Goal: Transaction & Acquisition: Purchase product/service

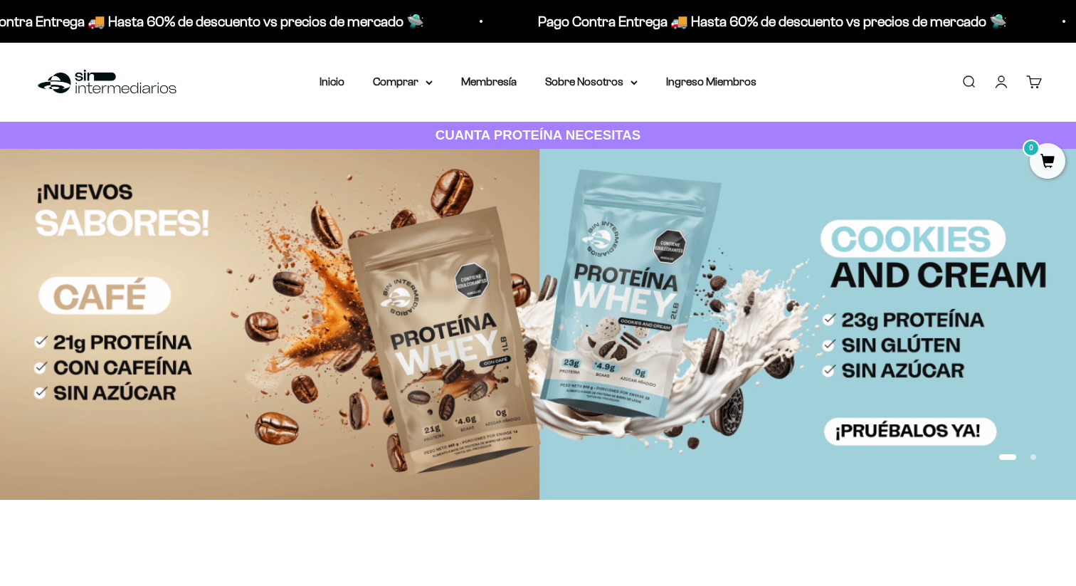
click at [723, 107] on div "Menú Buscar Inicio Comprar Proteínas Ver Todos Whey Iso Vegan Pancakes Pre-Entr…" at bounding box center [538, 82] width 1076 height 79
click at [723, 83] on link "Ingreso Miembros" at bounding box center [711, 81] width 90 height 12
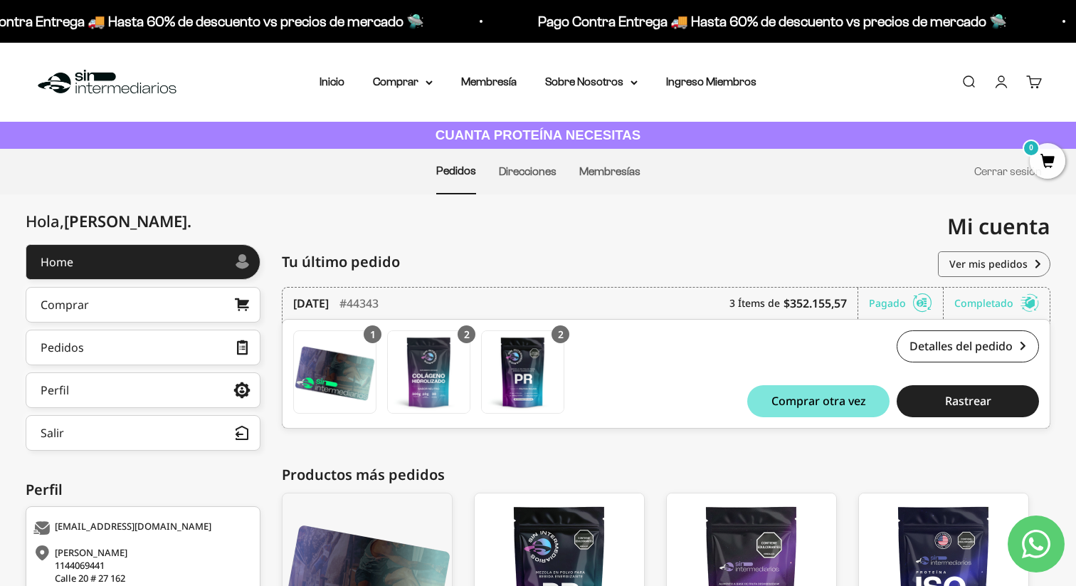
click at [420, 70] on div "Menú Buscar Inicio Comprar Proteínas Ver Todos Whey Iso Vegan Pancakes Pre-Entr…" at bounding box center [538, 82] width 1076 height 79
click at [419, 77] on summary "Comprar" at bounding box center [403, 82] width 60 height 19
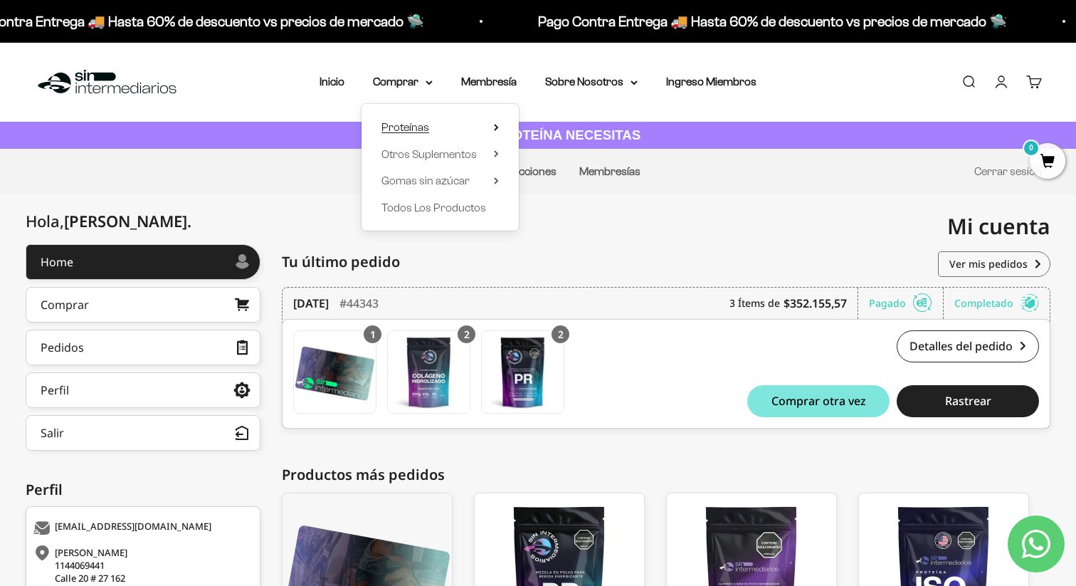
click at [439, 123] on summary "Proteínas" at bounding box center [440, 127] width 117 height 19
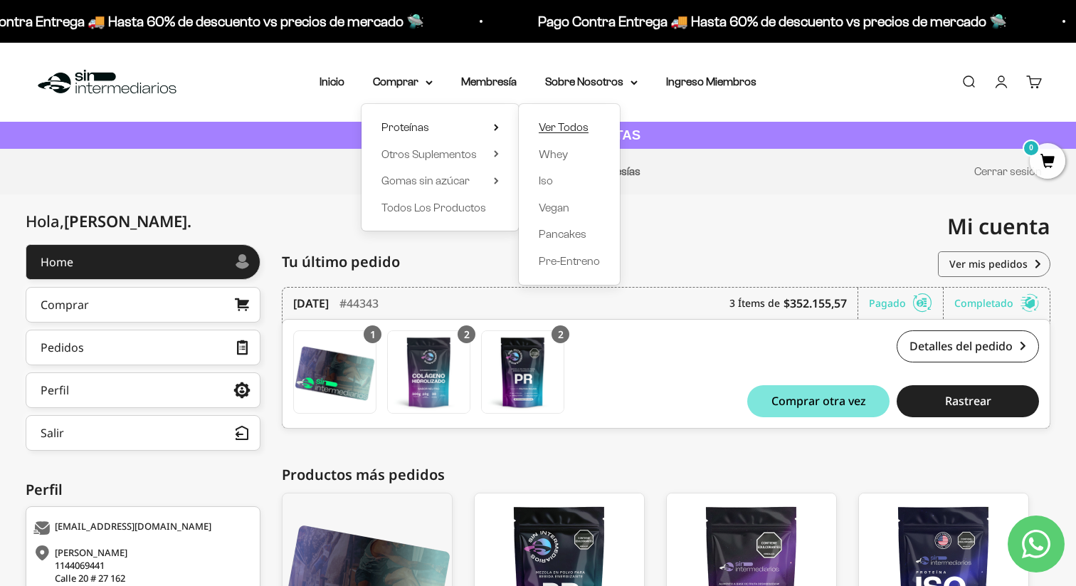
click at [577, 120] on span "Ver Todos" at bounding box center [564, 127] width 50 height 19
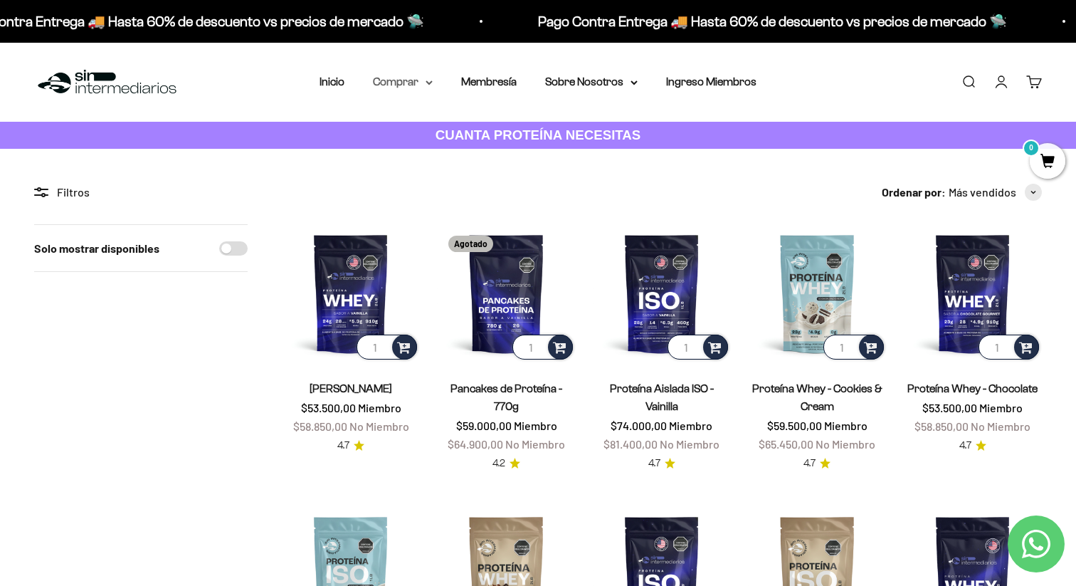
click at [392, 78] on summary "Comprar" at bounding box center [403, 82] width 60 height 19
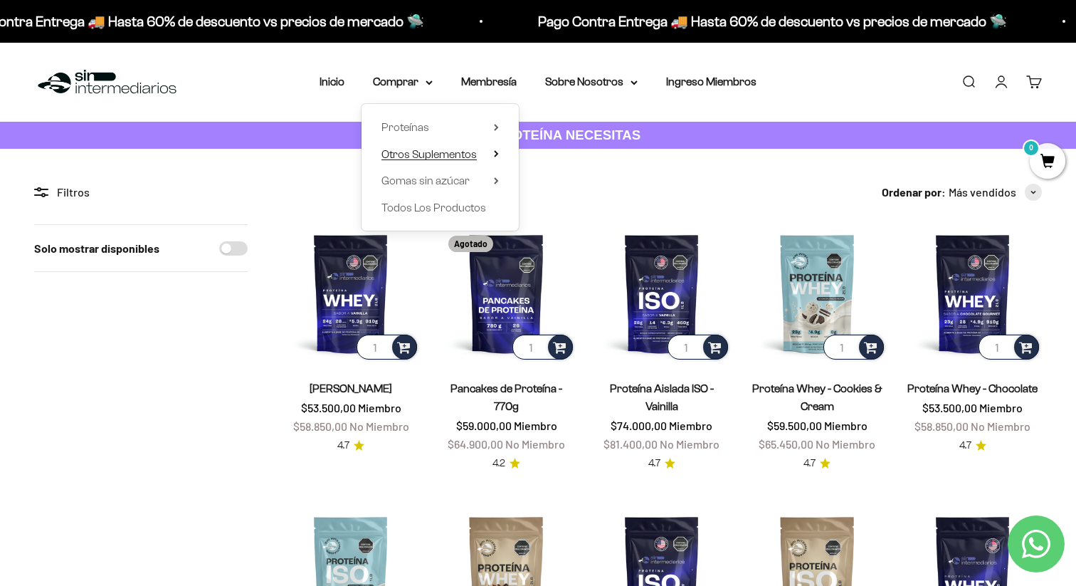
click at [468, 154] on span "Otros Suplementos" at bounding box center [429, 154] width 95 height 12
click at [456, 124] on summary "Proteínas" at bounding box center [440, 127] width 117 height 19
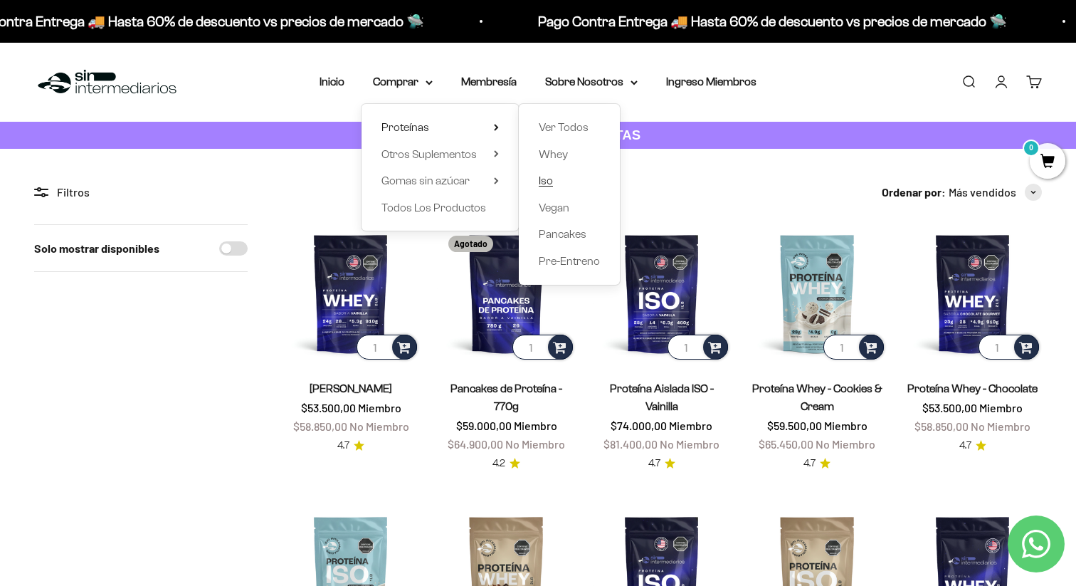
click at [547, 178] on span "Iso" at bounding box center [546, 180] width 14 height 12
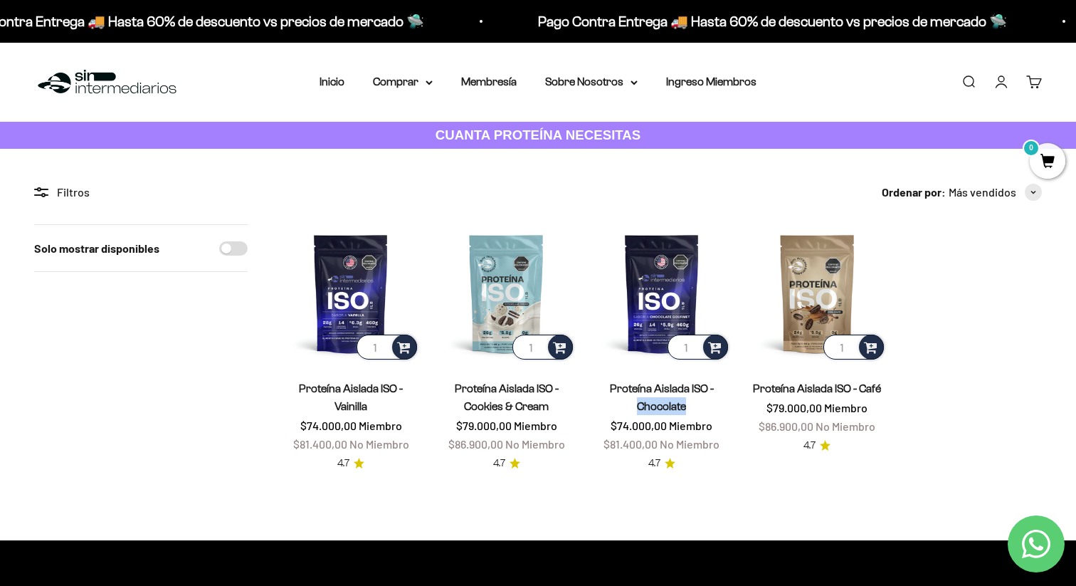
drag, startPoint x: 632, startPoint y: 400, endPoint x: 693, endPoint y: 400, distance: 61.2
click at [693, 401] on span "Proteína Aislada ISO - Chocolate" at bounding box center [662, 397] width 138 height 36
drag, startPoint x: 801, startPoint y: 411, endPoint x: 856, endPoint y: 411, distance: 55.5
click at [856, 411] on span "$79.000,00 Miembro" at bounding box center [817, 408] width 101 height 14
drag, startPoint x: 893, startPoint y: 391, endPoint x: 789, endPoint y: 389, distance: 104.7
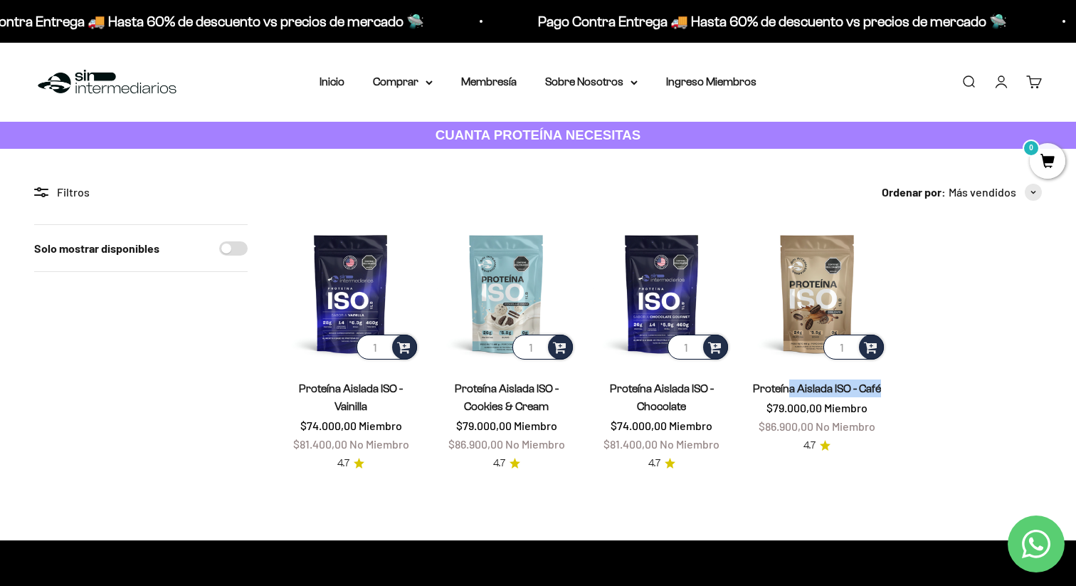
click at [789, 389] on product-list "1 Proteína Aislada ISO - Vainilla $74.000,00 Miembro $81.400,00 No Miembro 4.7 …" at bounding box center [662, 348] width 760 height 248
click at [668, 391] on link "Proteína Aislada ISO - Chocolate" at bounding box center [662, 397] width 104 height 30
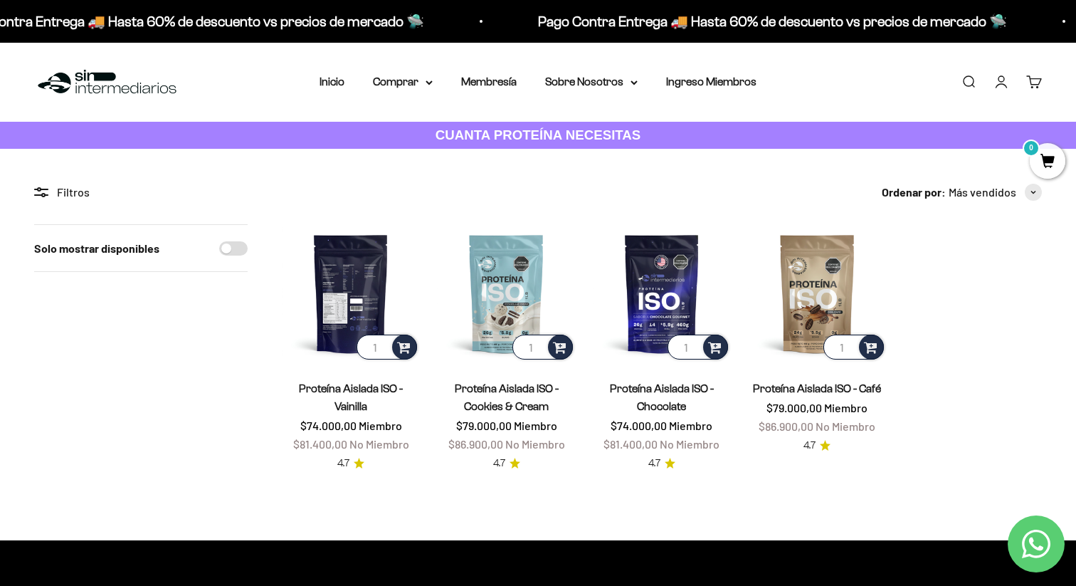
click at [354, 309] on img at bounding box center [351, 293] width 138 height 138
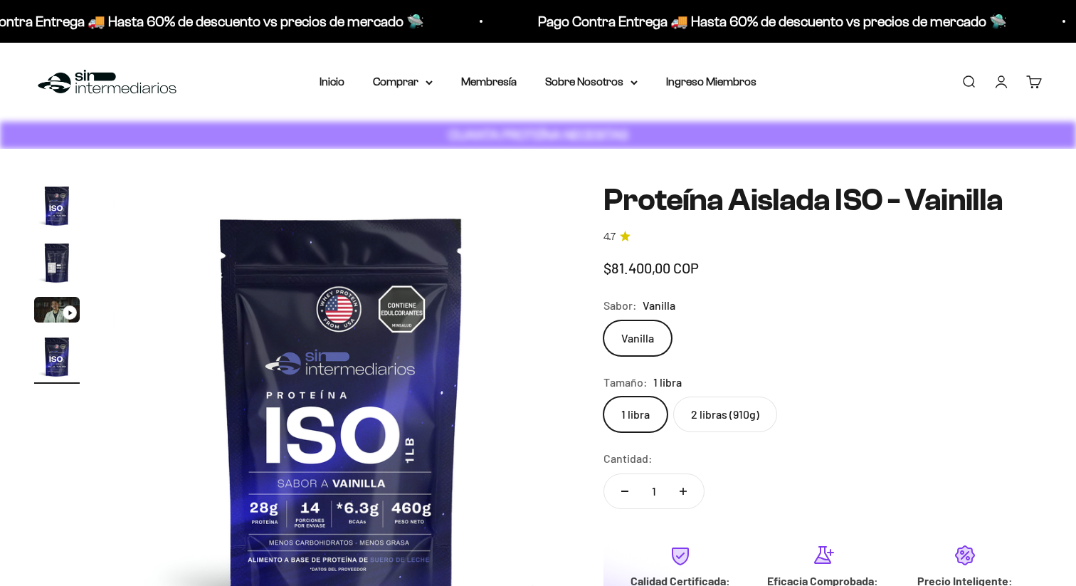
scroll to position [0, 1419]
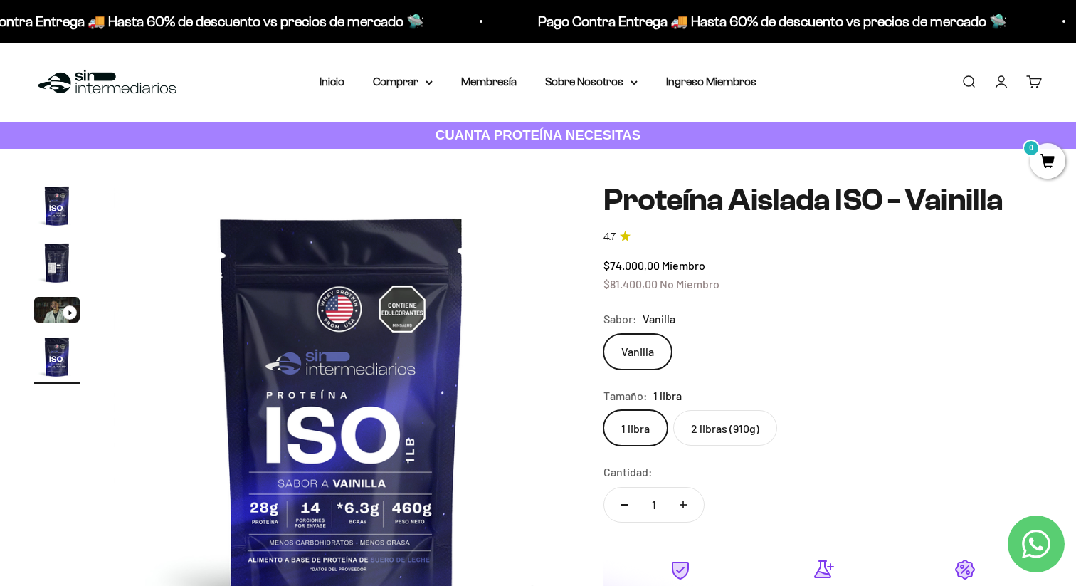
click at [721, 420] on safe-sticky "Proteína Aislada ISO - Vainilla 4.7 $74.000,00 Miembro $81.400,00 No Miembro Ca…" at bounding box center [823, 454] width 438 height 542
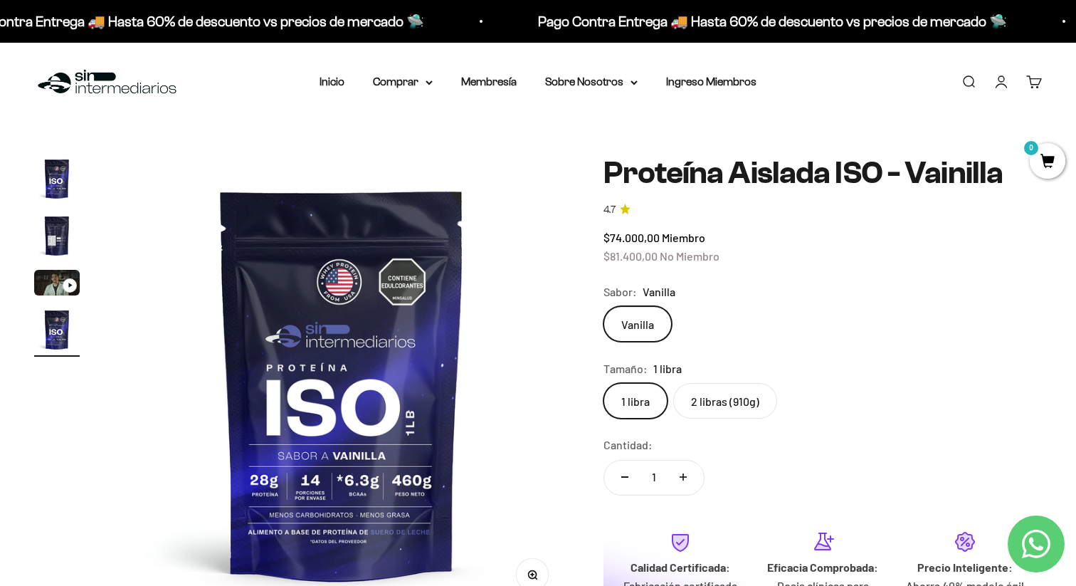
click at [703, 405] on label "2 libras (910g)" at bounding box center [725, 401] width 104 height 36
click at [604, 383] on input "2 libras (910g)" at bounding box center [603, 382] width 1 height 1
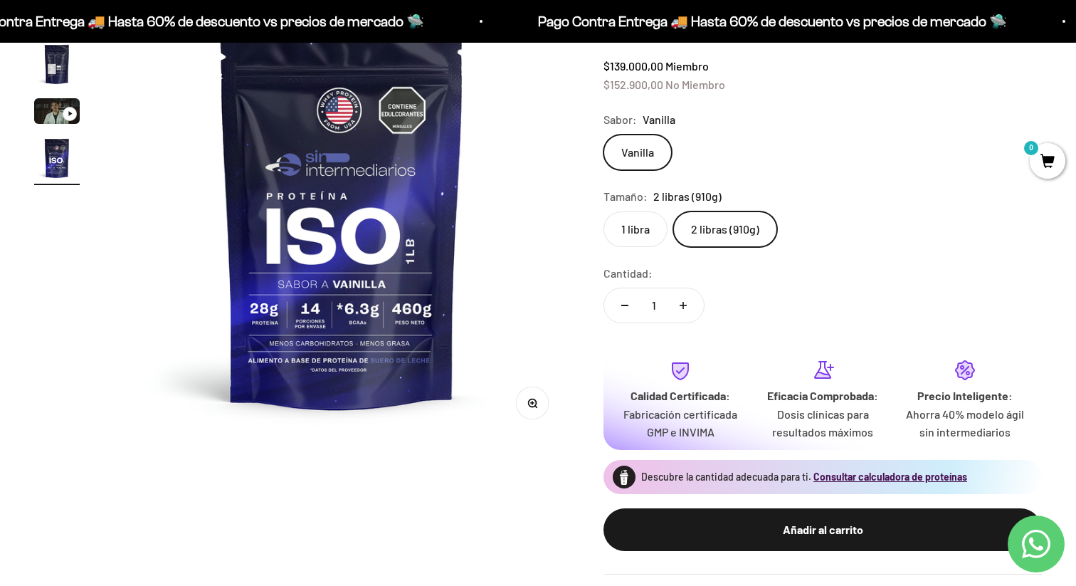
scroll to position [173, 0]
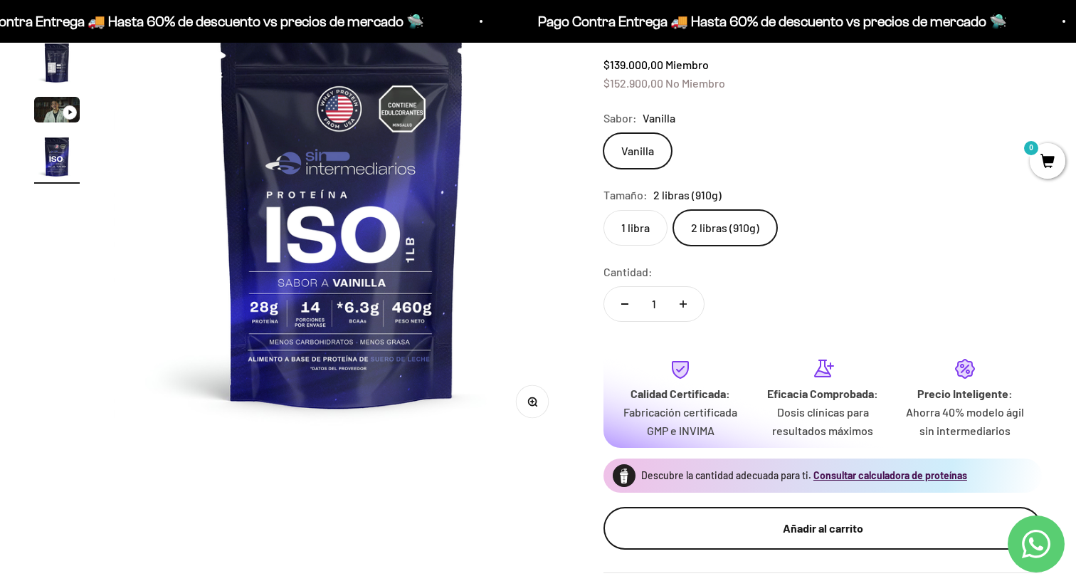
click at [767, 527] on div "Añadir al carrito" at bounding box center [823, 528] width 382 height 19
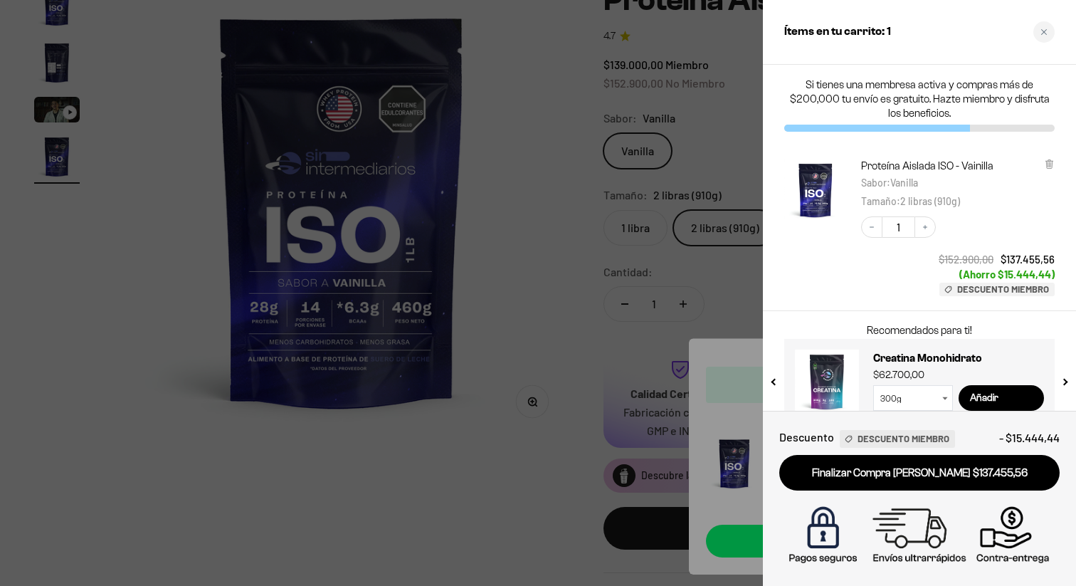
click at [558, 420] on div at bounding box center [538, 293] width 1076 height 586
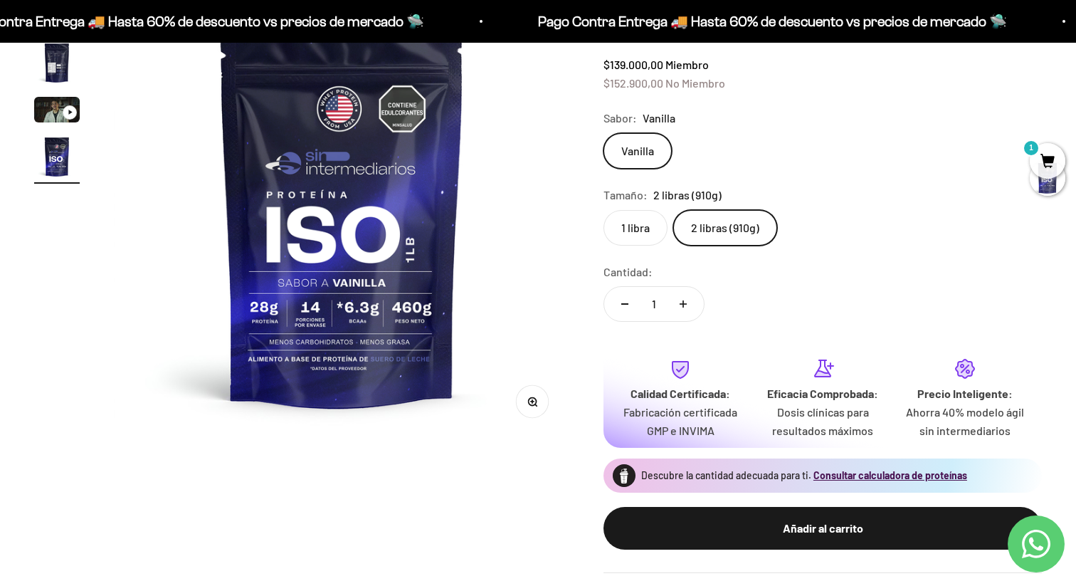
scroll to position [0, 0]
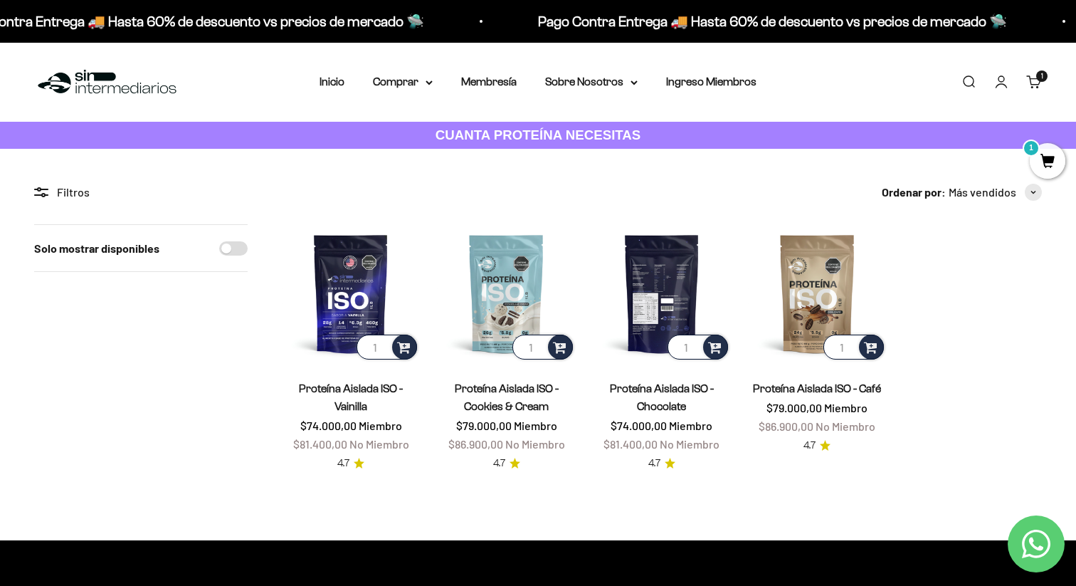
click at [646, 285] on img at bounding box center [662, 293] width 138 height 138
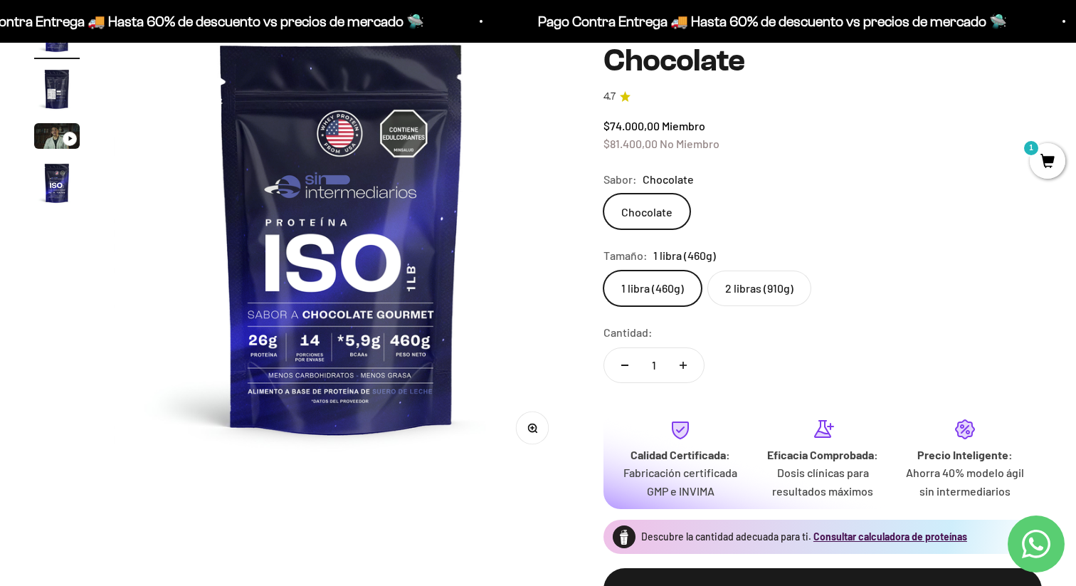
scroll to position [123, 0]
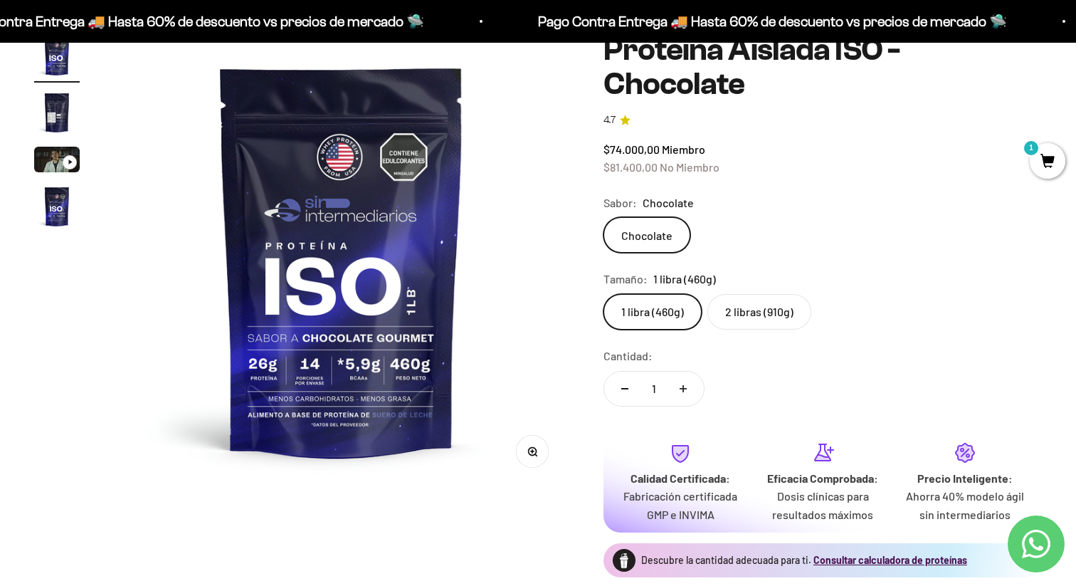
click at [747, 305] on label "2 libras (910g)" at bounding box center [759, 312] width 104 height 36
click at [604, 294] on input "2 libras (910g)" at bounding box center [603, 293] width 1 height 1
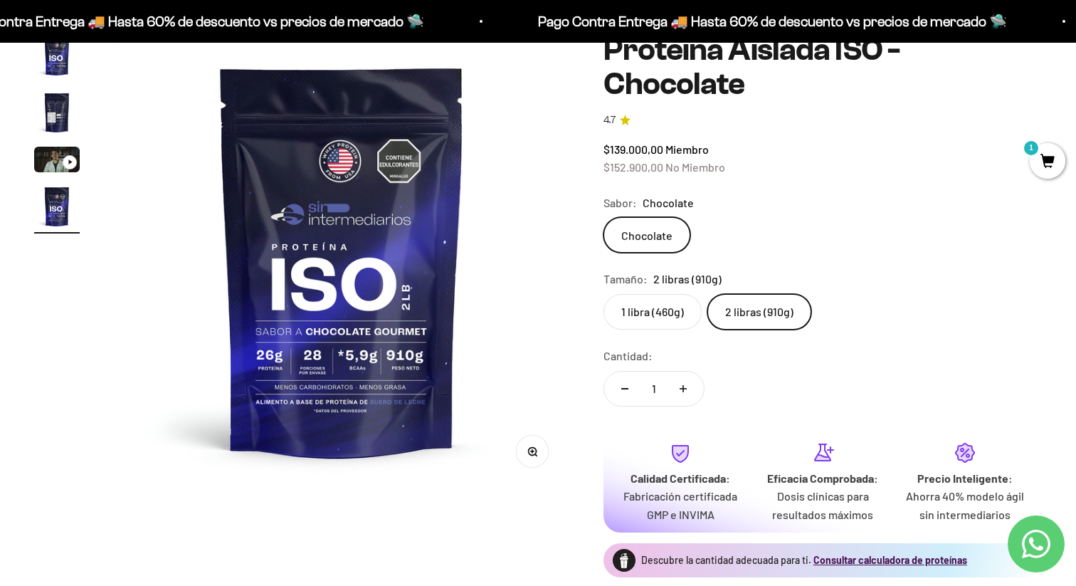
click at [673, 305] on label "1 libra (460g)" at bounding box center [653, 312] width 98 height 36
click at [604, 294] on input "1 libra (460g)" at bounding box center [603, 293] width 1 height 1
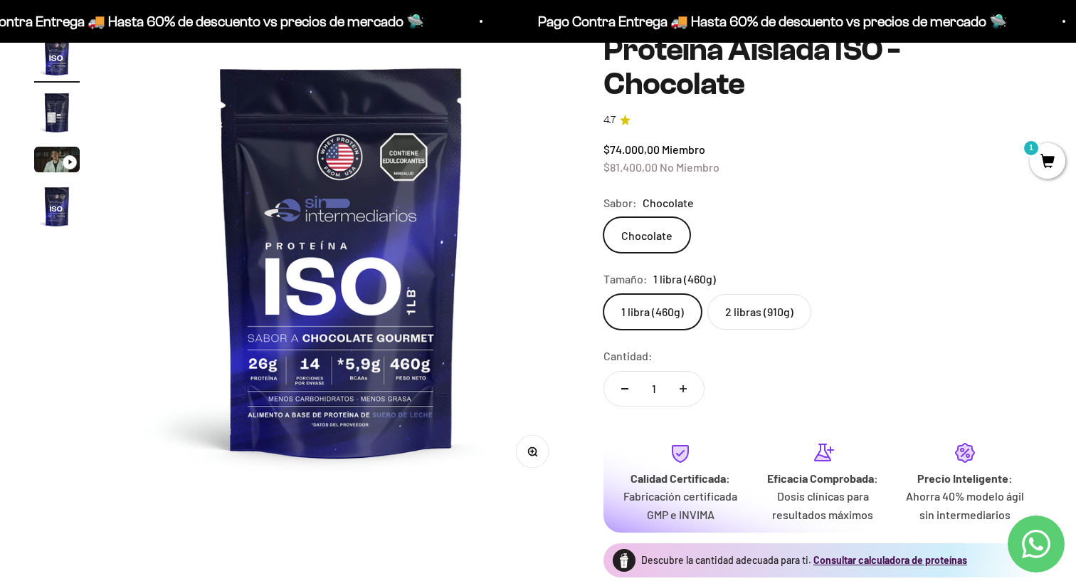
click at [732, 320] on label "2 libras (910g)" at bounding box center [759, 312] width 104 height 36
click at [604, 294] on input "2 libras (910g)" at bounding box center [603, 293] width 1 height 1
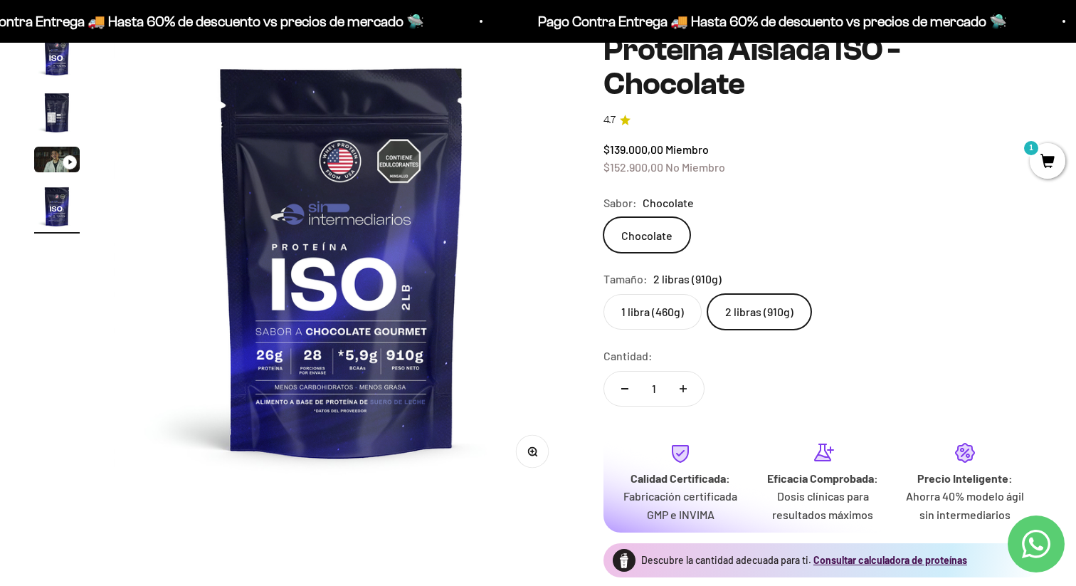
click at [682, 315] on label "1 libra (460g)" at bounding box center [653, 312] width 98 height 36
click at [604, 294] on input "1 libra (460g)" at bounding box center [603, 293] width 1 height 1
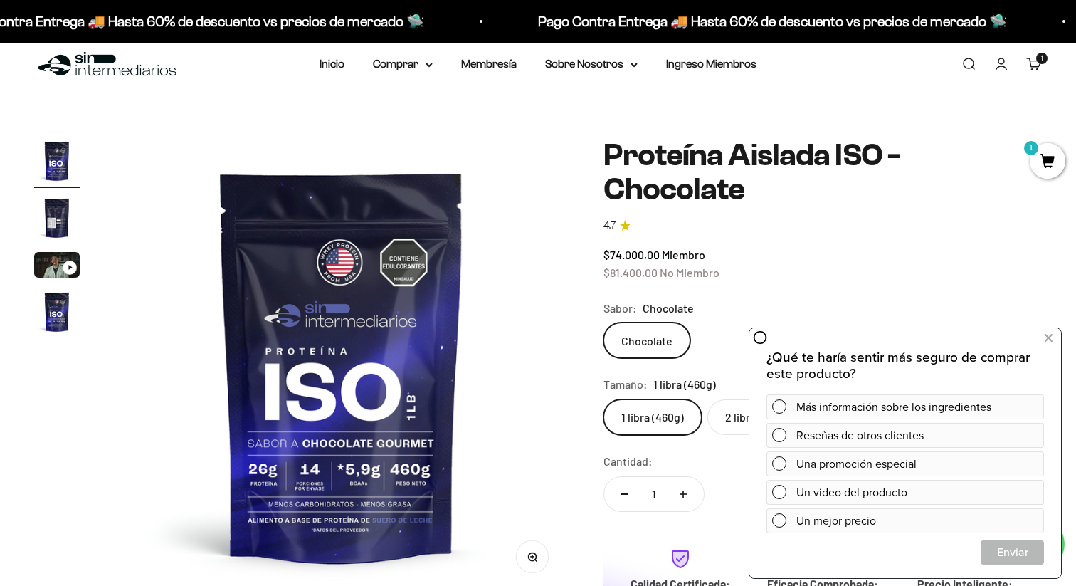
scroll to position [4, 0]
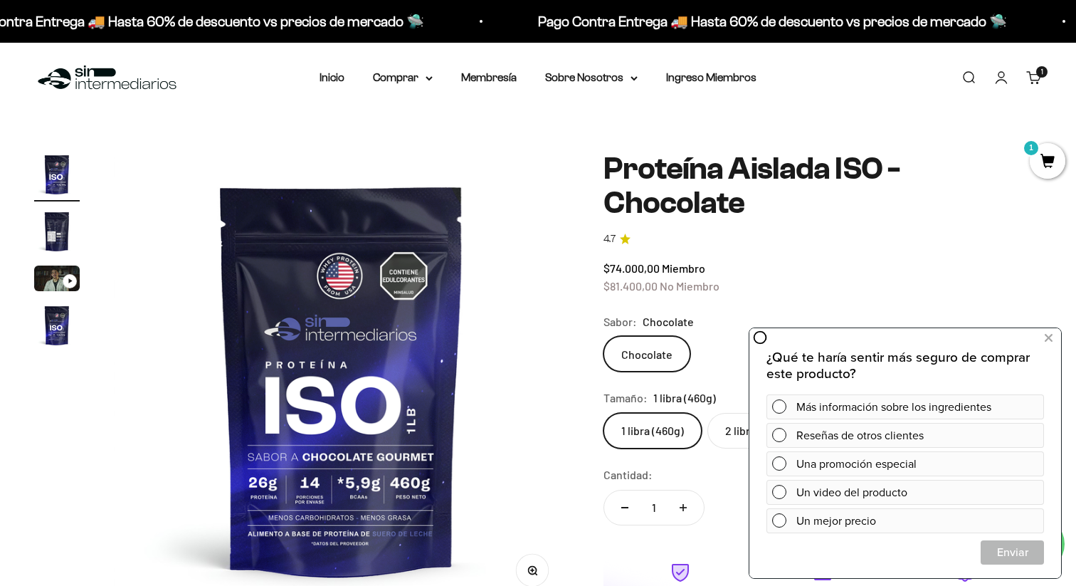
click at [716, 193] on h1 "Proteína Aislada ISO - Chocolate" at bounding box center [823, 186] width 438 height 69
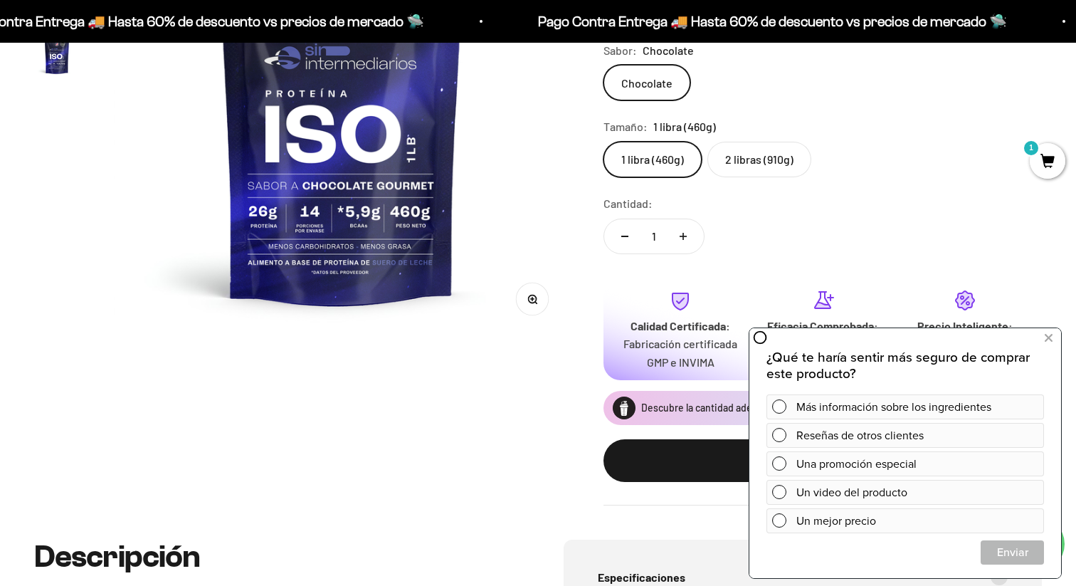
scroll to position [0, 0]
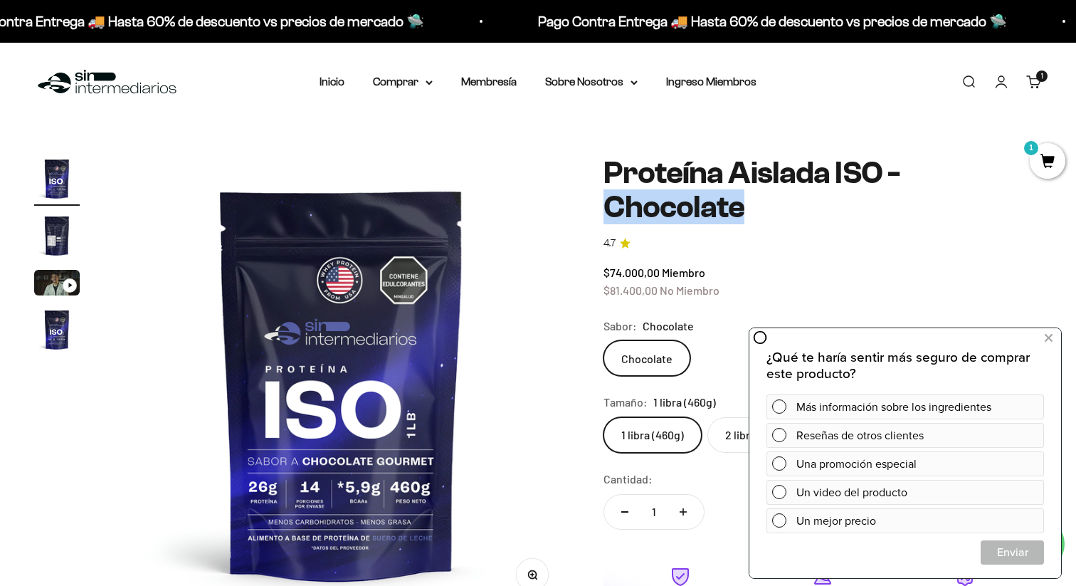
click at [651, 231] on safe-sticky "Proteína Aislada ISO - Chocolate 4.7 $74.000,00 Miembro $81.400,00 No Miembro C…" at bounding box center [823, 468] width 438 height 625
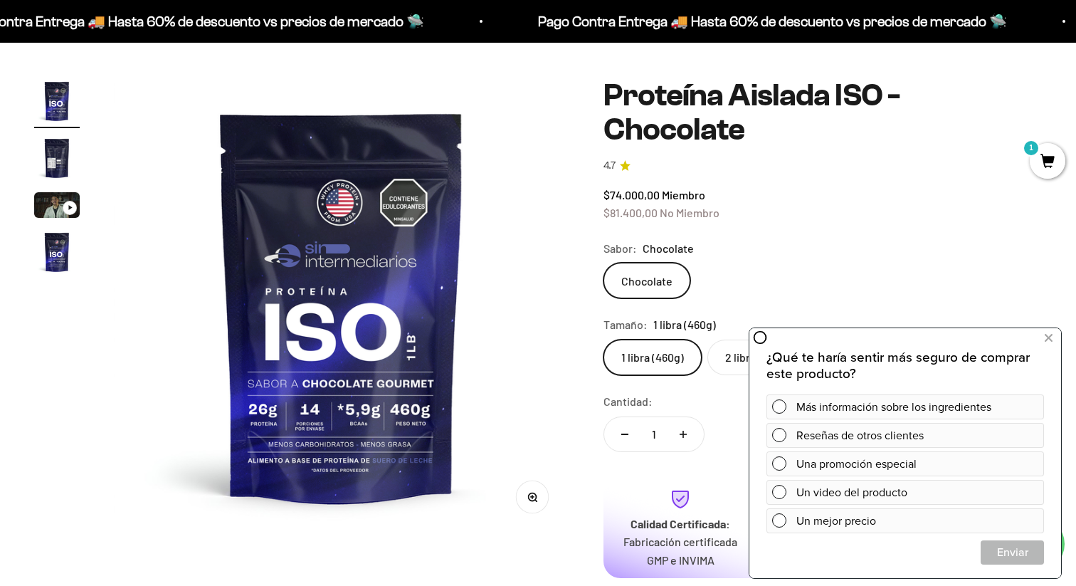
scroll to position [102, 0]
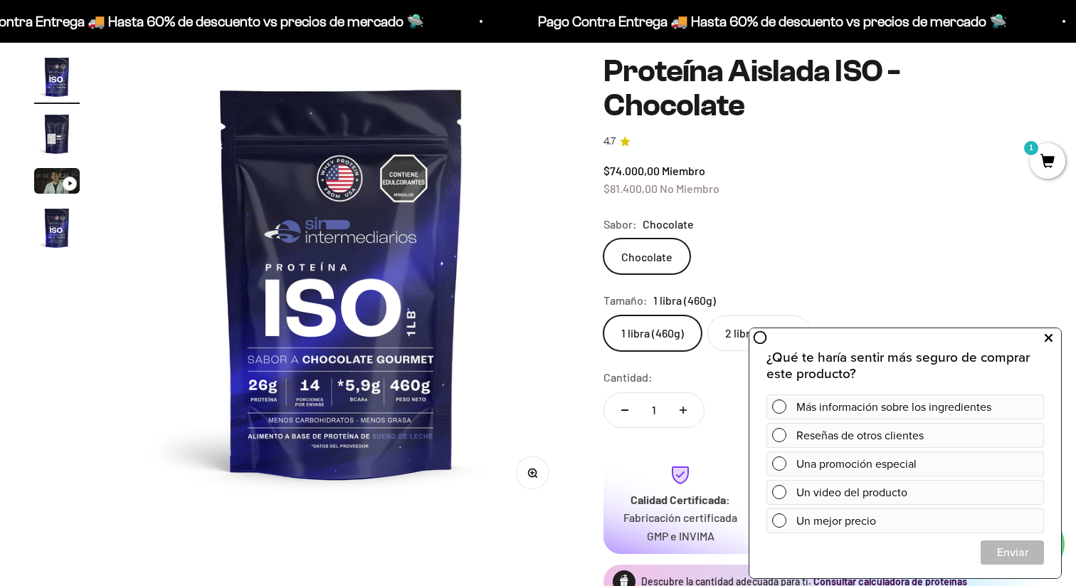
click at [1048, 338] on icon at bounding box center [1049, 338] width 8 height 19
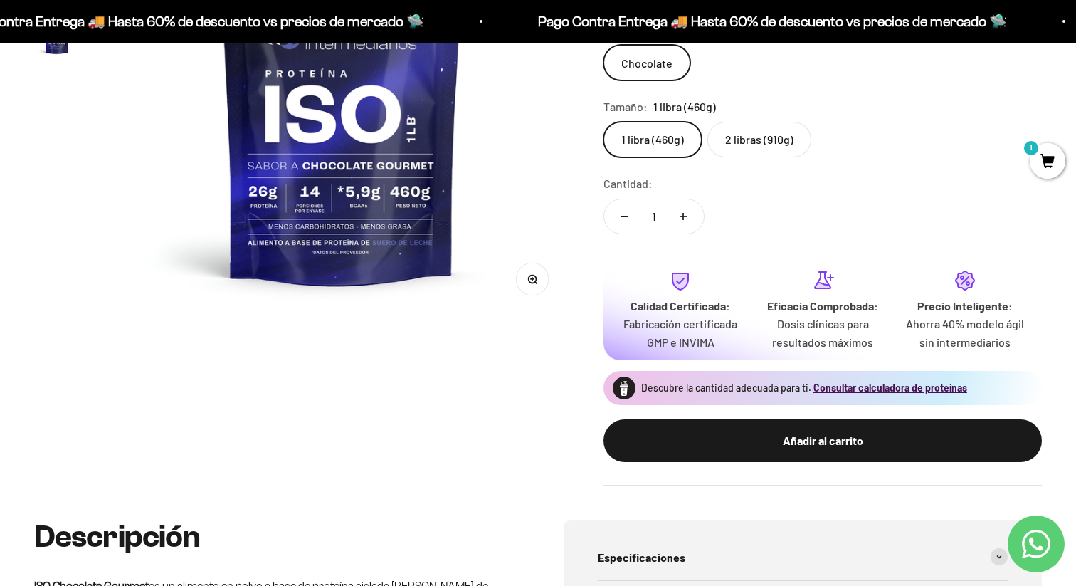
scroll to position [432, 0]
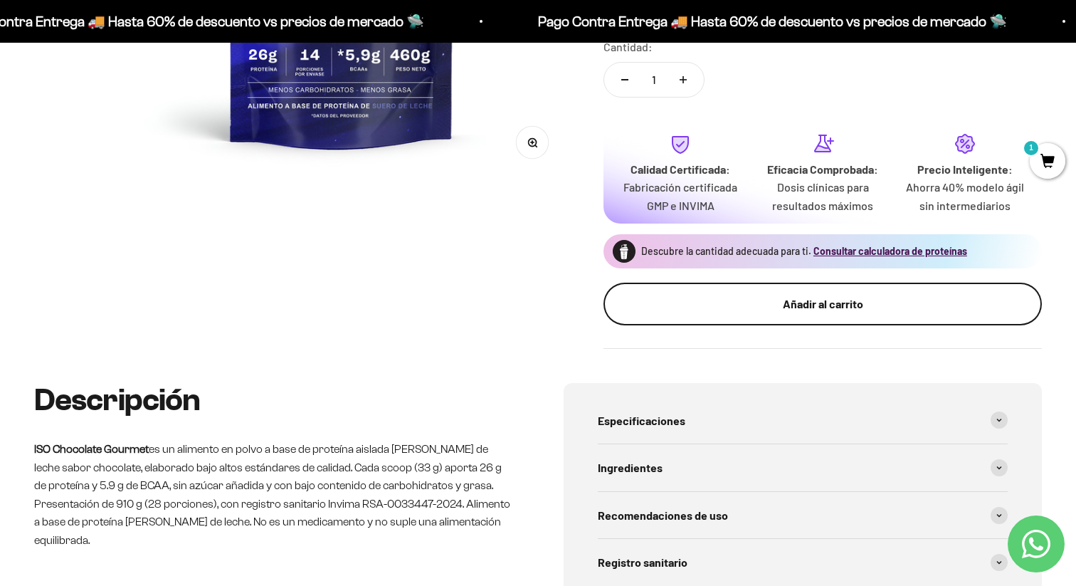
click at [853, 306] on div "Añadir al carrito" at bounding box center [823, 304] width 382 height 19
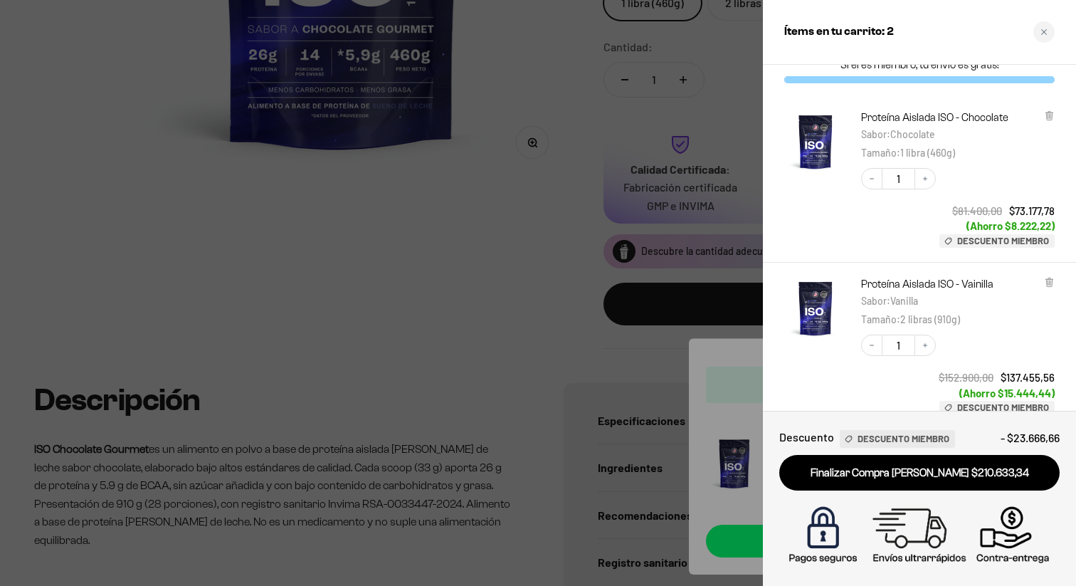
scroll to position [0, 0]
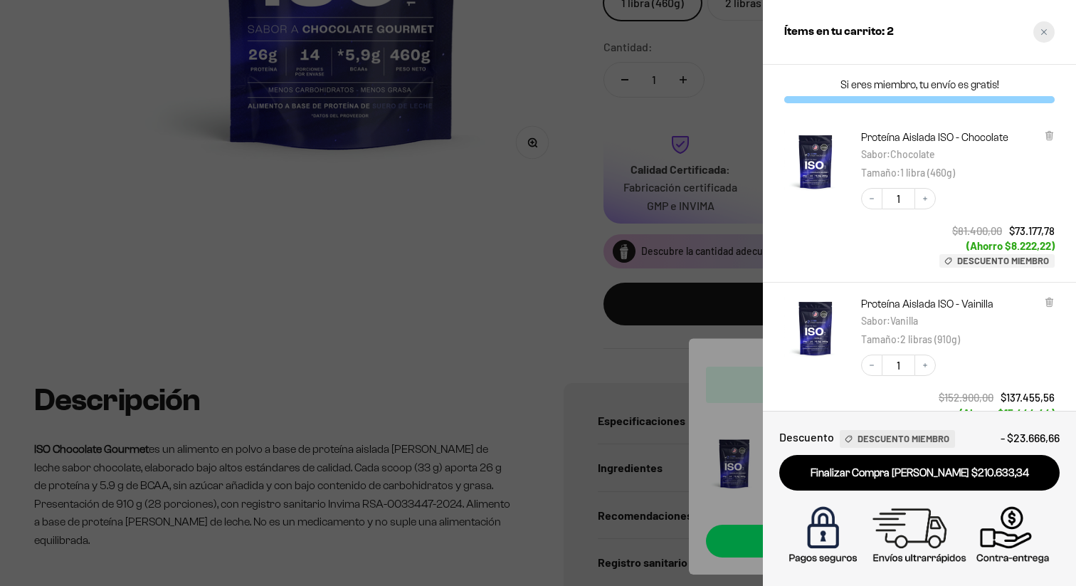
click at [1046, 28] on icon "Close cart" at bounding box center [1044, 31] width 7 height 7
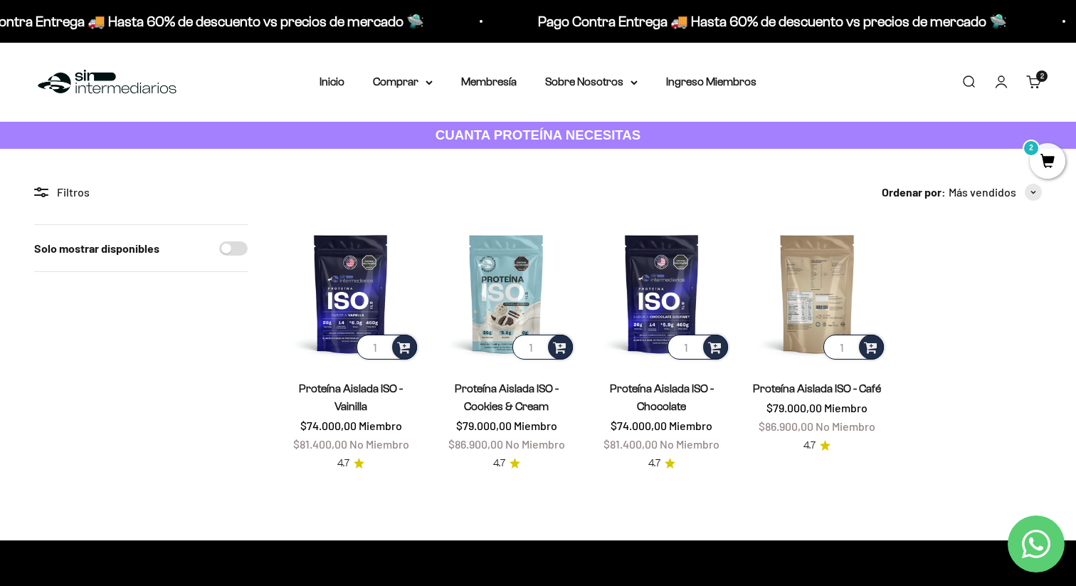
click at [805, 278] on img at bounding box center [817, 293] width 138 height 138
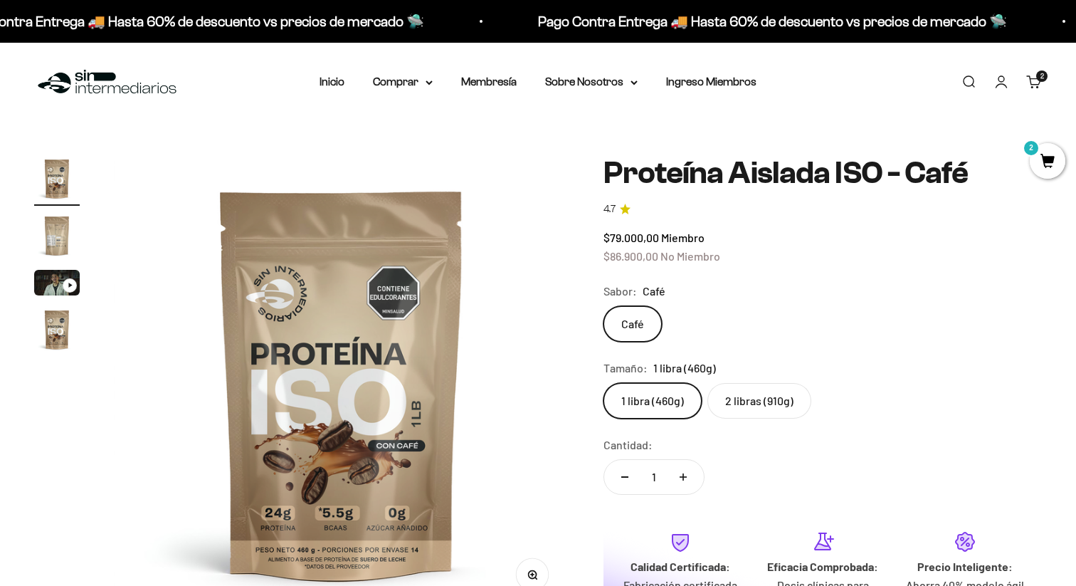
click at [779, 406] on label "2 libras (910g)" at bounding box center [759, 401] width 104 height 36
click at [604, 383] on input "2 libras (910g)" at bounding box center [603, 382] width 1 height 1
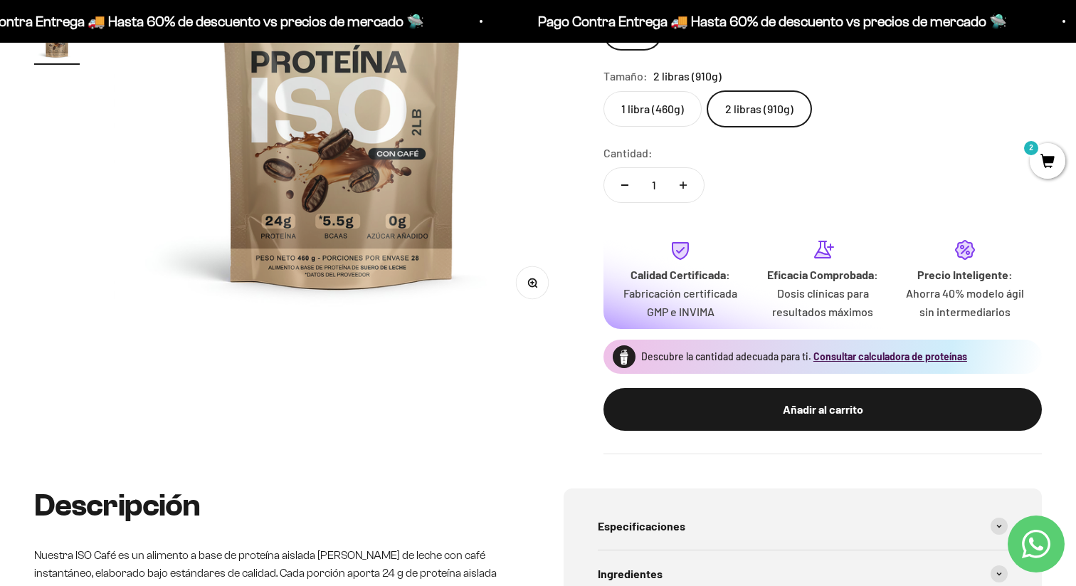
scroll to position [316, 0]
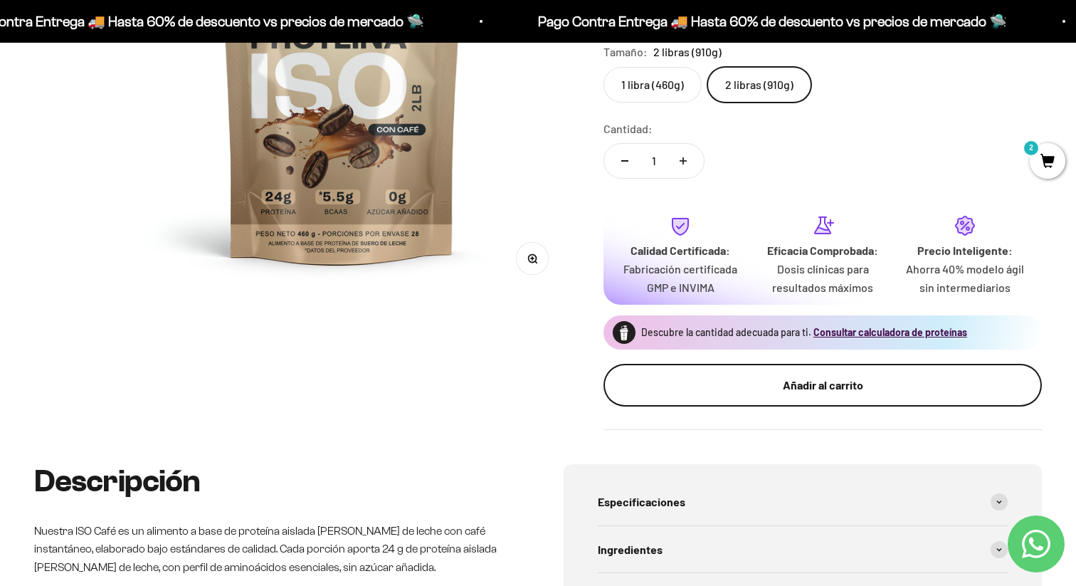
click at [794, 390] on div "Añadir al carrito" at bounding box center [823, 385] width 382 height 19
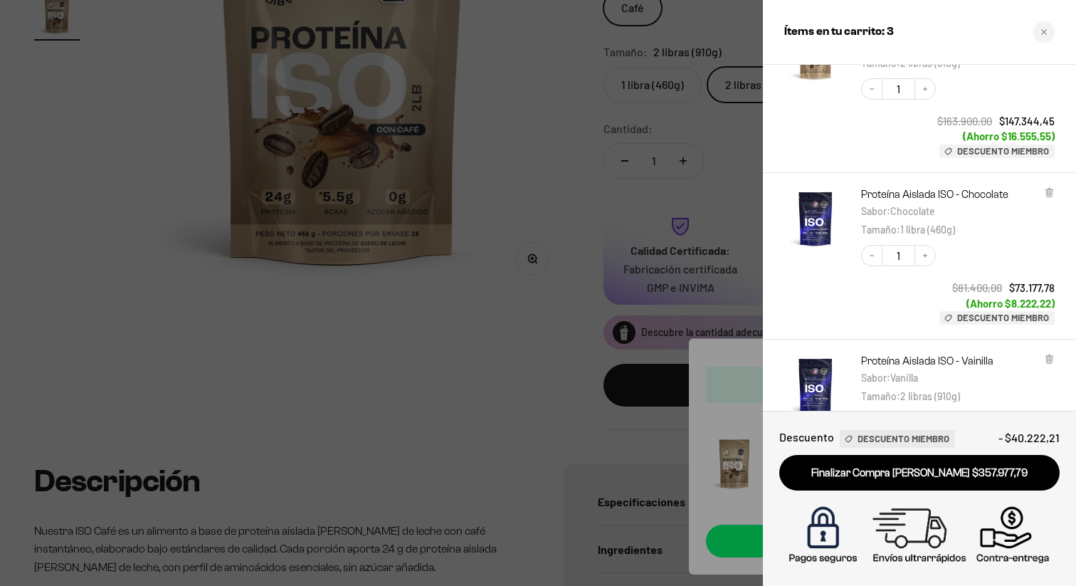
scroll to position [0, 0]
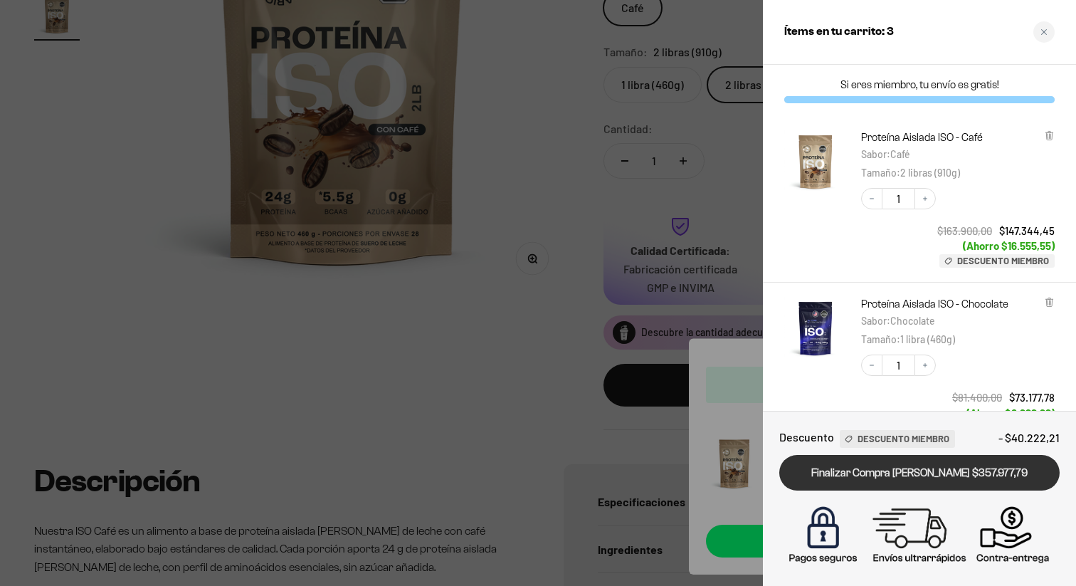
click at [958, 473] on link "Finalizar Compra [PERSON_NAME] $357.977,79" at bounding box center [919, 473] width 280 height 36
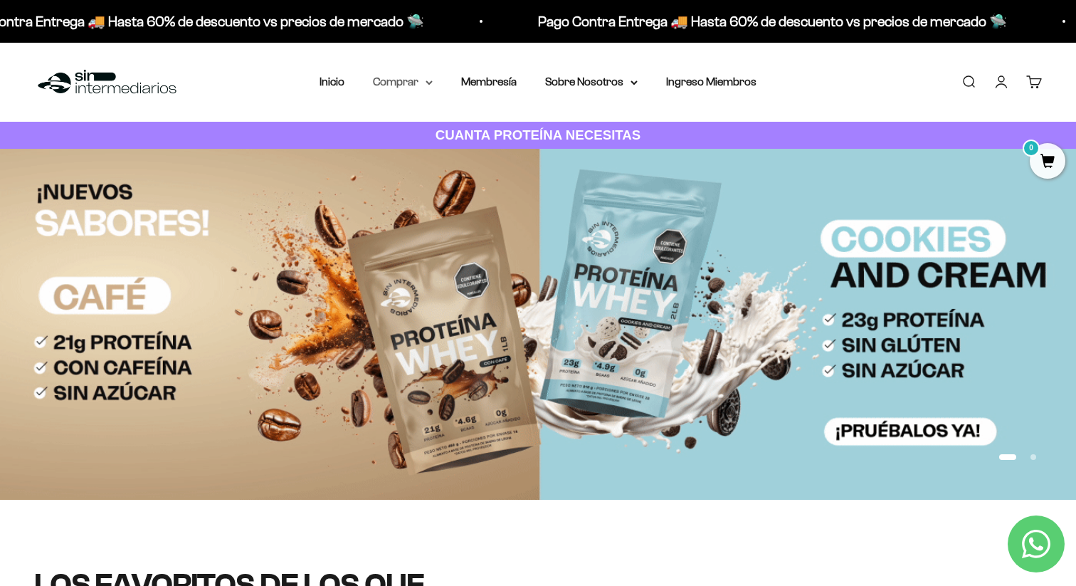
click at [419, 79] on summary "Comprar" at bounding box center [403, 82] width 60 height 19
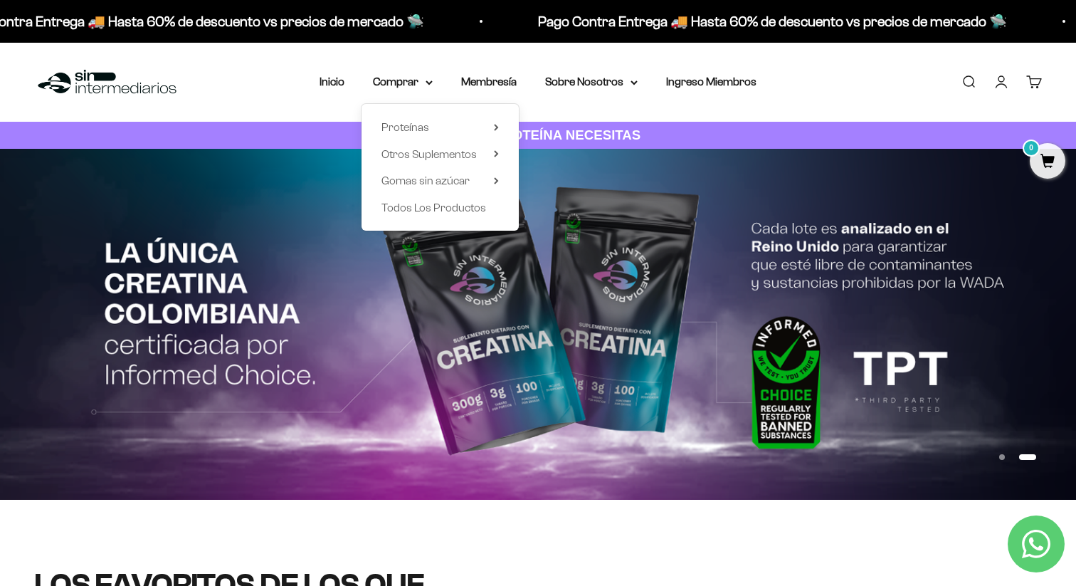
click at [435, 56] on div "Menú [GEOGRAPHIC_DATA] Inicio Comprar Proteínas Ver Todos Whey Iso Vegan Pancak…" at bounding box center [538, 82] width 1076 height 79
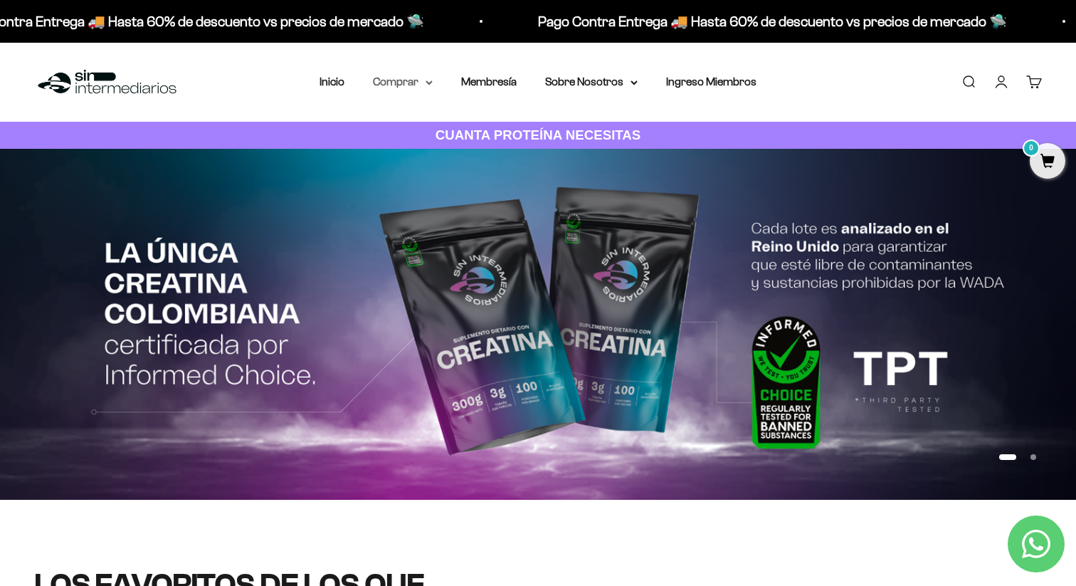
click at [426, 85] on summary "Comprar" at bounding box center [403, 82] width 60 height 19
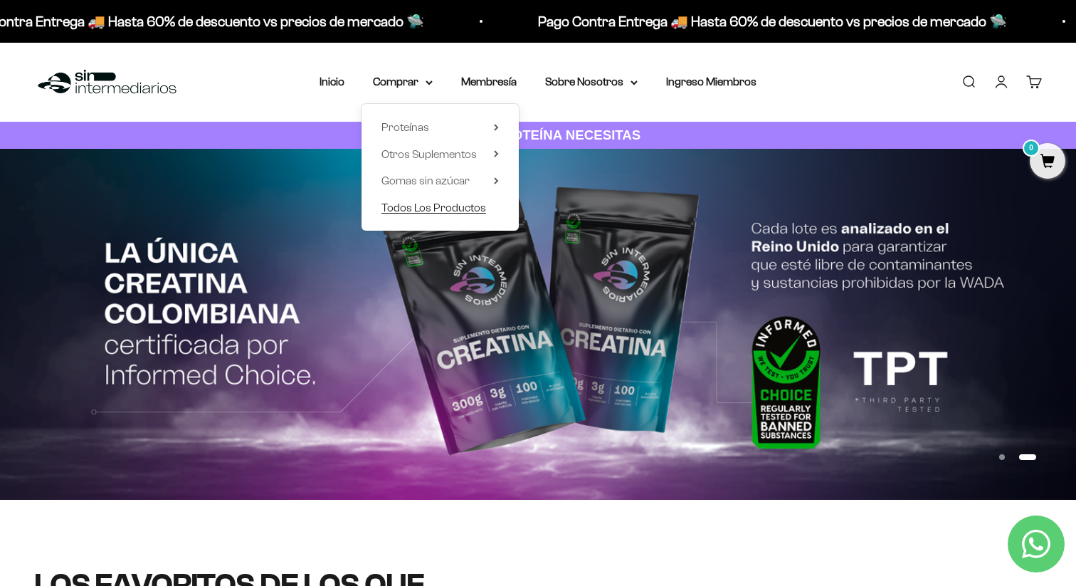
click at [453, 209] on span "Todos Los Productos" at bounding box center [434, 207] width 105 height 12
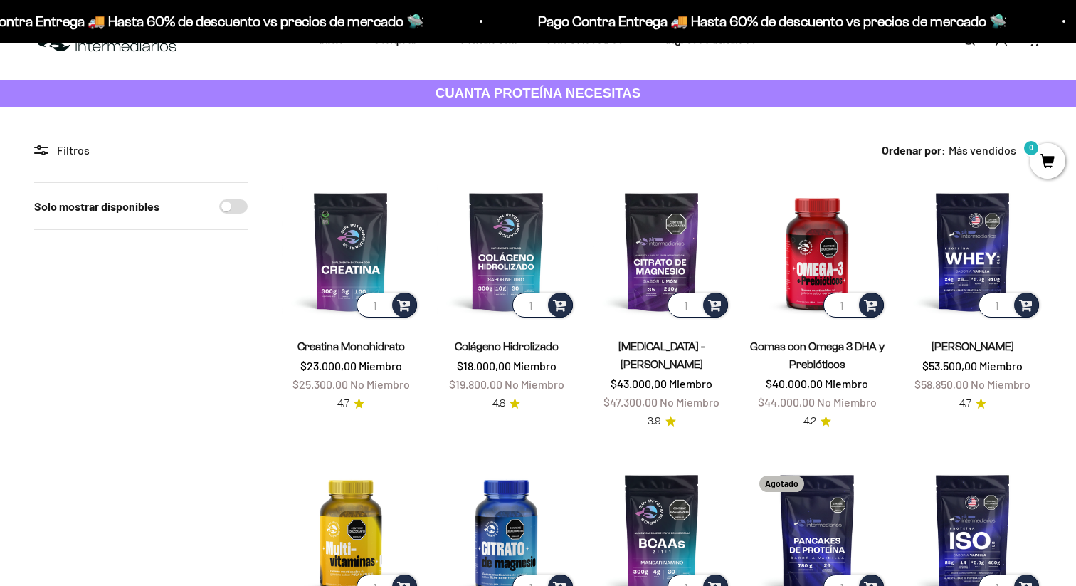
scroll to position [54, 0]
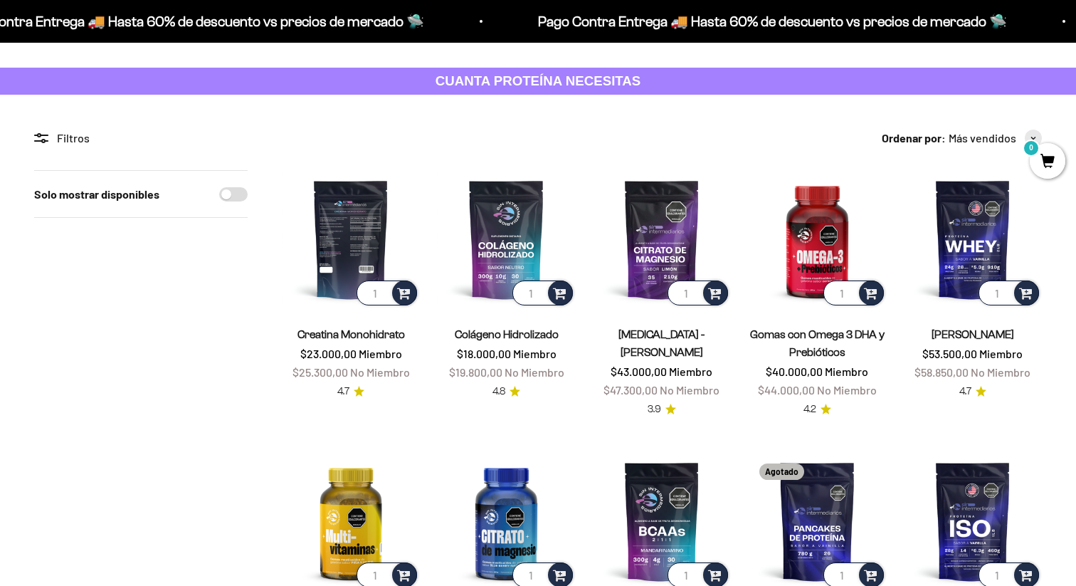
click at [372, 194] on img at bounding box center [351, 239] width 138 height 138
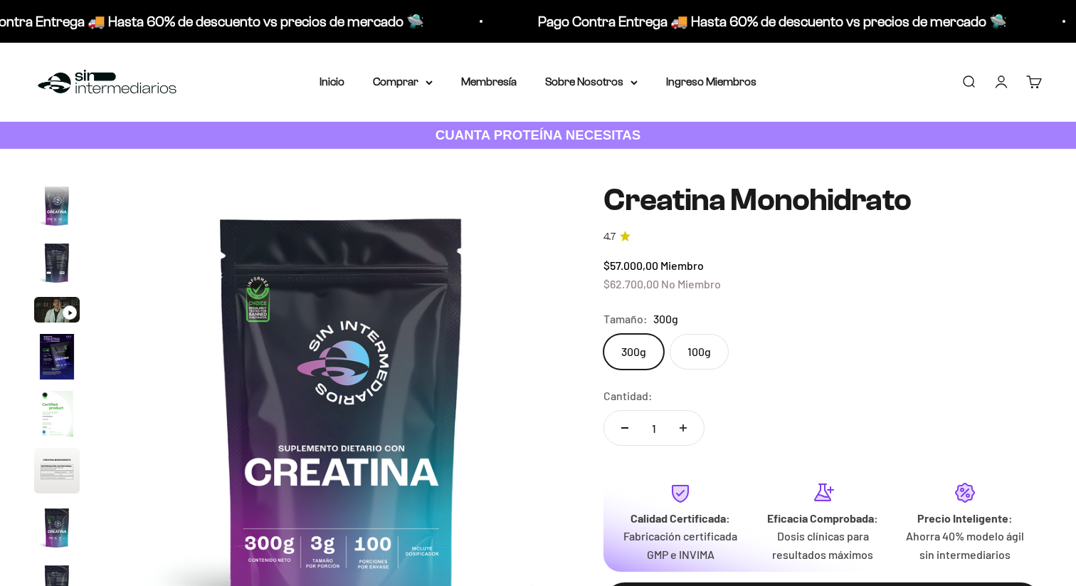
scroll to position [58, 0]
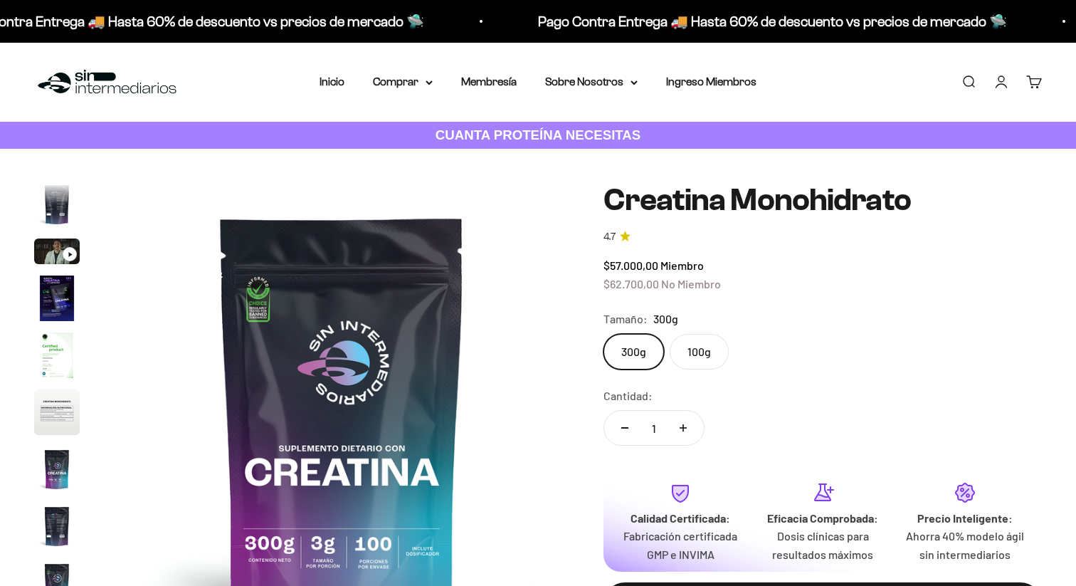
click at [362, 212] on img at bounding box center [342, 411] width 456 height 456
click at [680, 349] on label "100g" at bounding box center [699, 352] width 59 height 36
click at [604, 334] on input "100g" at bounding box center [603, 333] width 1 height 1
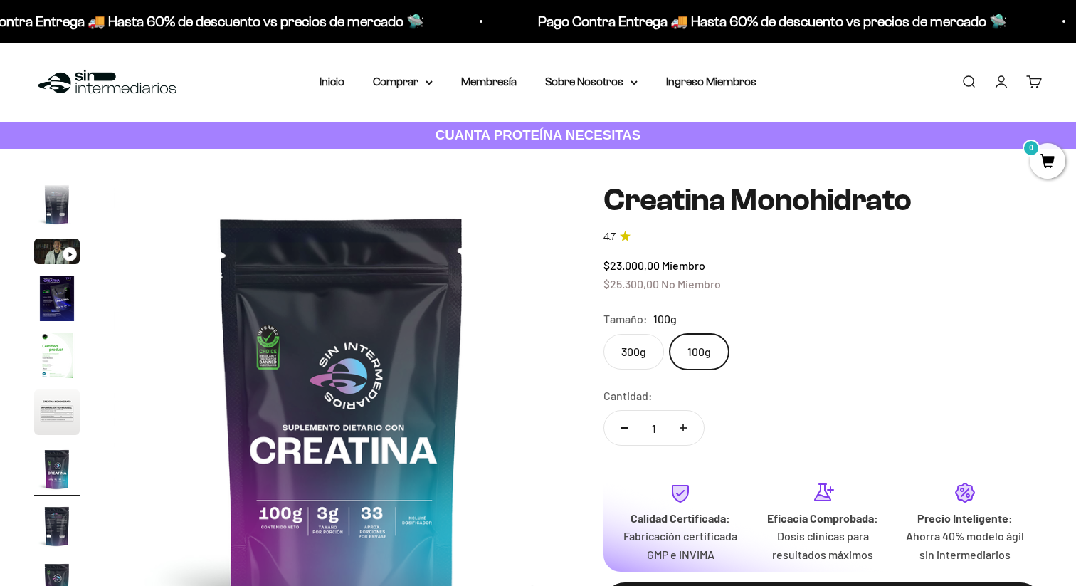
click at [637, 342] on label "300g" at bounding box center [634, 352] width 61 height 36
click at [604, 334] on input "300g" at bounding box center [603, 333] width 1 height 1
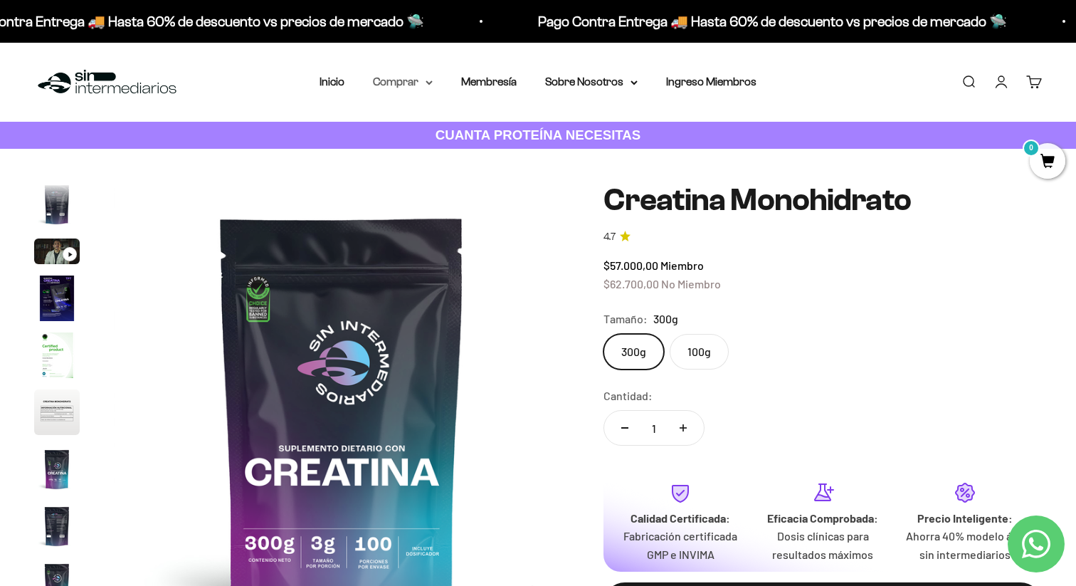
click at [420, 85] on summary "Comprar" at bounding box center [403, 82] width 60 height 19
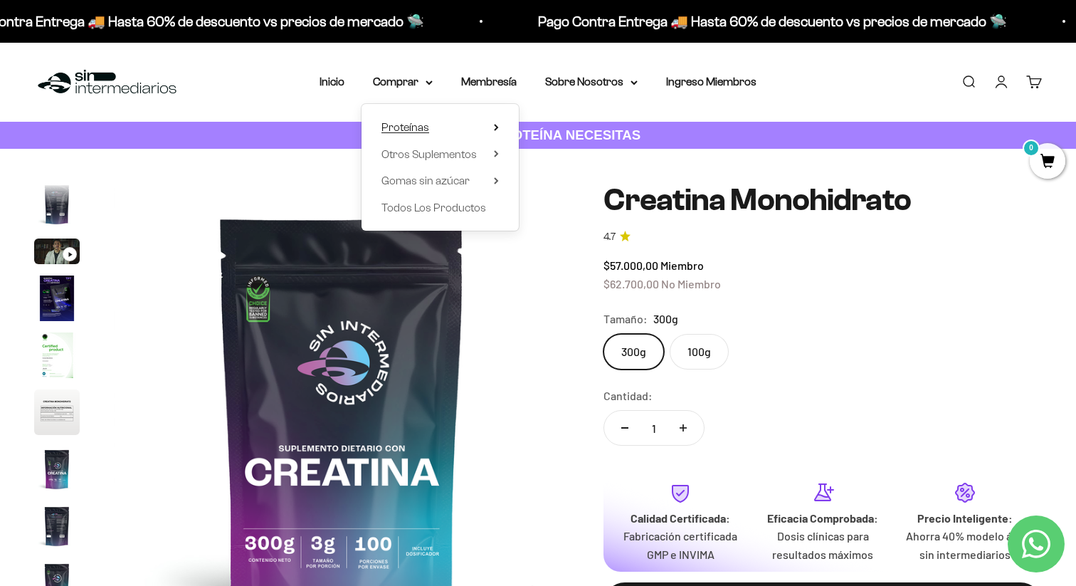
click at [414, 131] on span "Proteínas" at bounding box center [406, 127] width 48 height 12
click at [417, 206] on span "Todos Los Productos" at bounding box center [434, 207] width 105 height 12
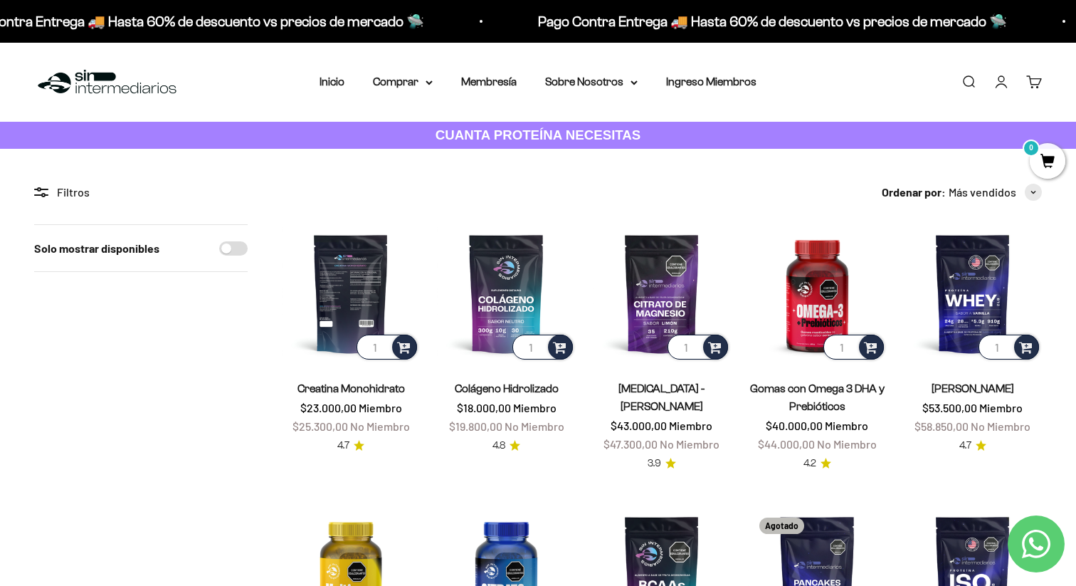
click at [362, 255] on img at bounding box center [351, 293] width 138 height 138
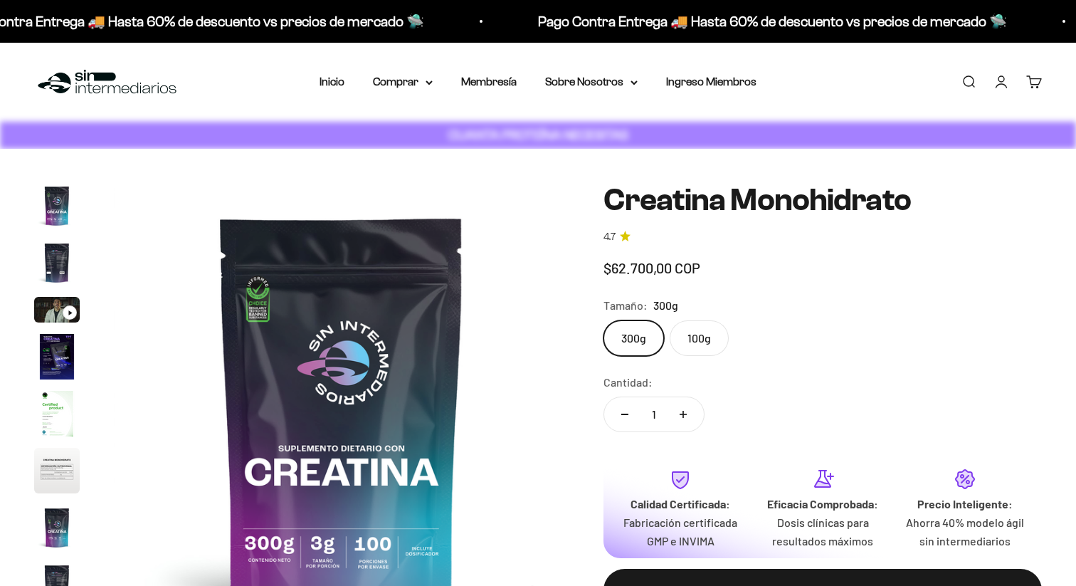
scroll to position [58, 0]
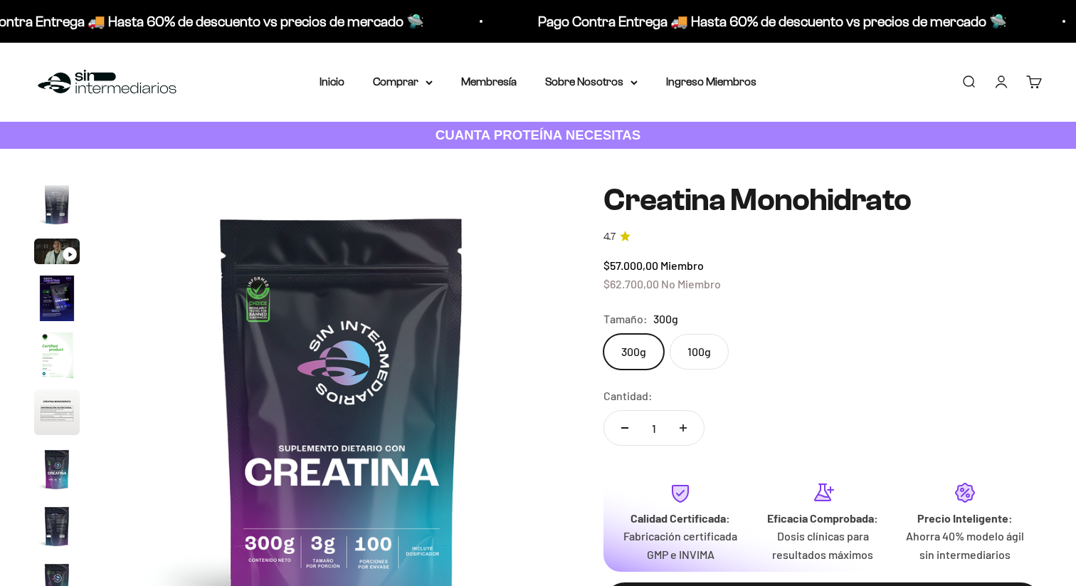
click at [705, 349] on label "100g" at bounding box center [699, 352] width 59 height 36
click at [604, 334] on input "100g" at bounding box center [603, 333] width 1 height 1
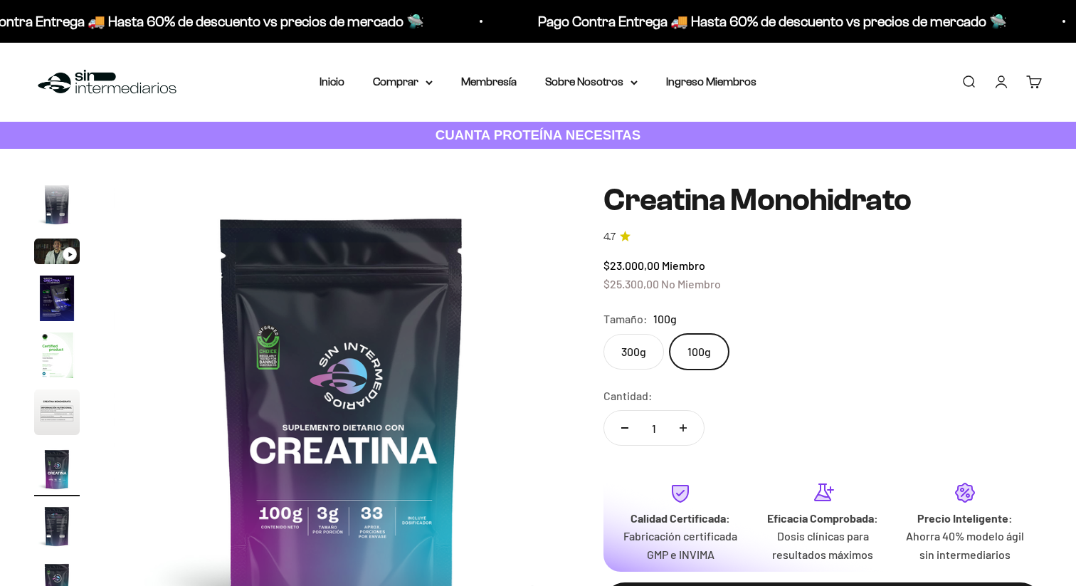
click at [651, 353] on label "300g" at bounding box center [634, 352] width 61 height 36
click at [604, 334] on input "300g" at bounding box center [603, 333] width 1 height 1
radio input "true"
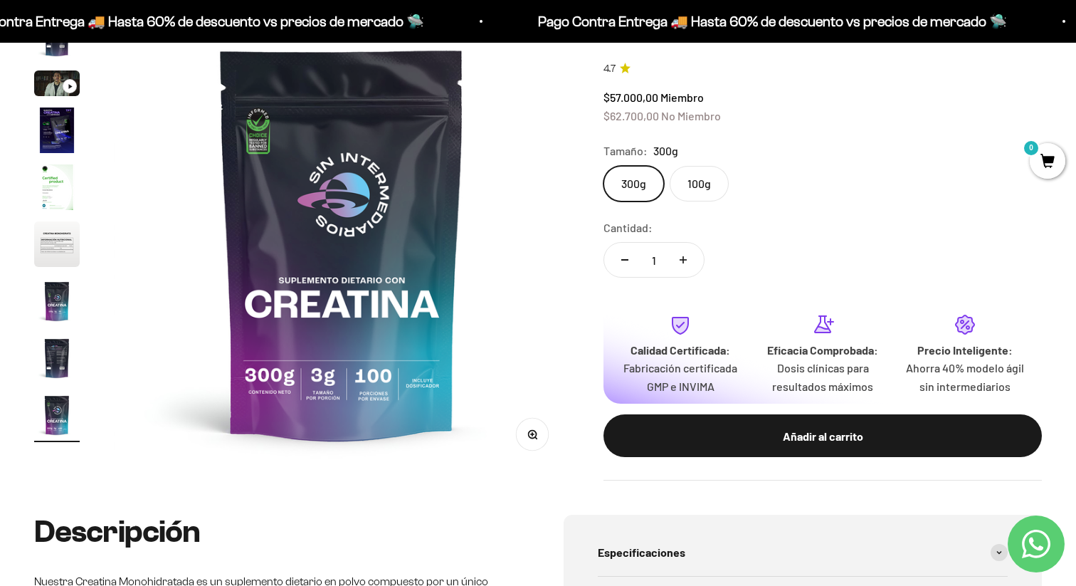
scroll to position [186, 0]
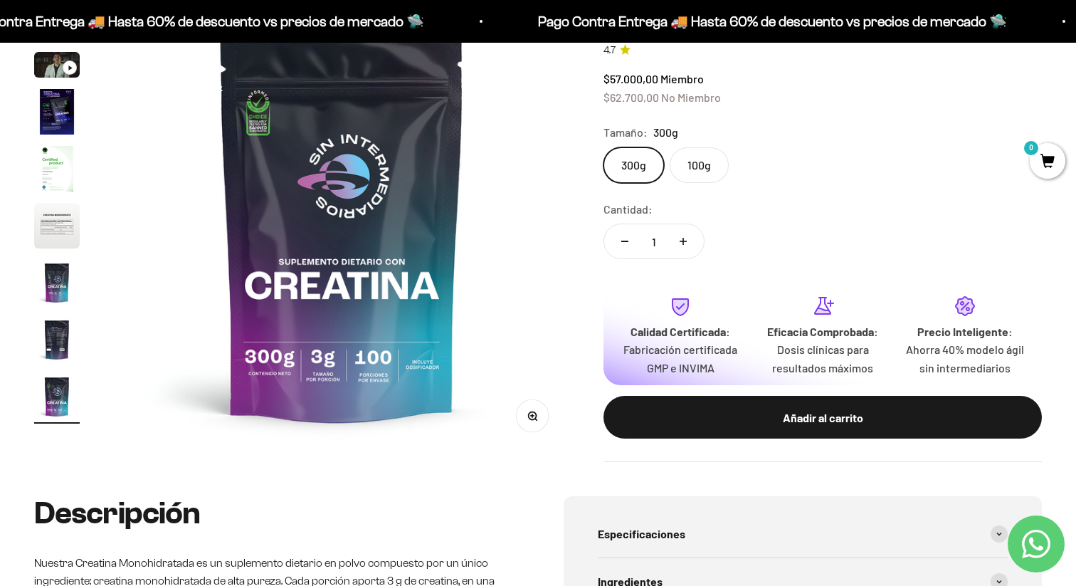
drag, startPoint x: 806, startPoint y: 340, endPoint x: 806, endPoint y: 353, distance: 12.8
click at [806, 352] on p "Dosis clínicas para resultados máximos" at bounding box center [823, 358] width 120 height 36
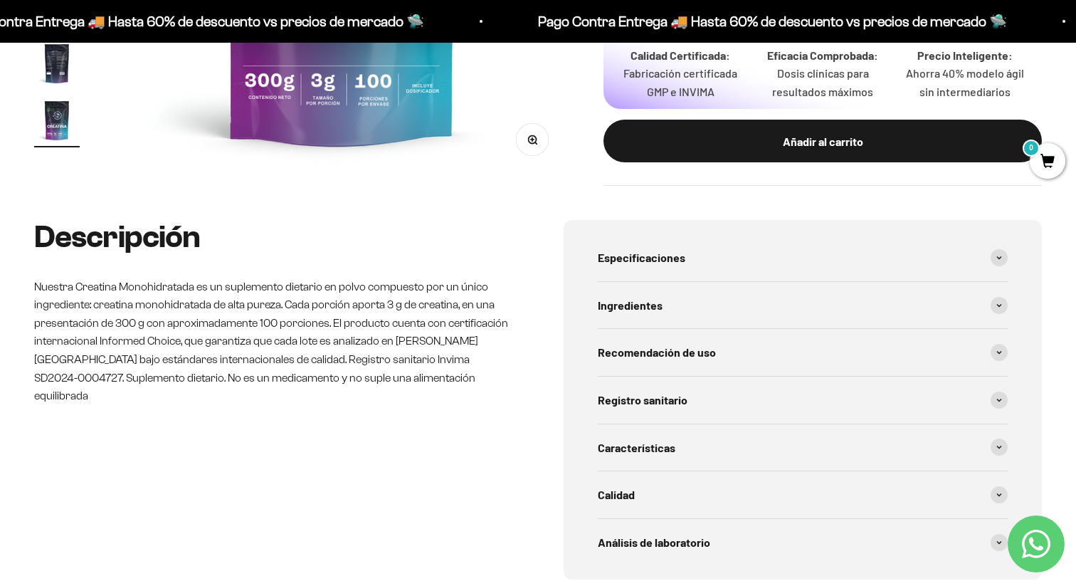
scroll to position [474, 0]
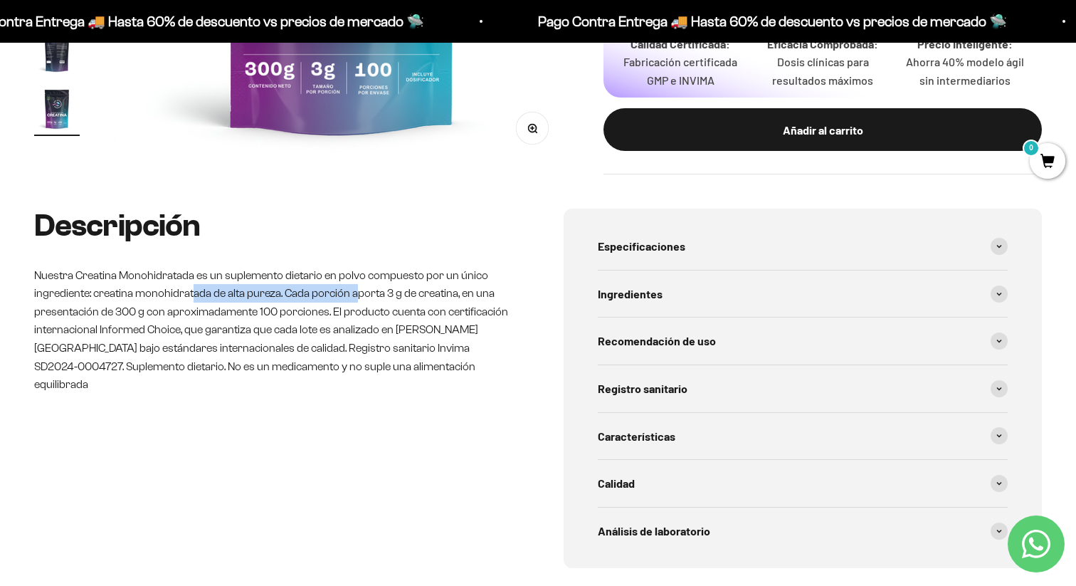
drag, startPoint x: 194, startPoint y: 299, endPoint x: 357, endPoint y: 297, distance: 163.7
click at [357, 298] on p "Nuestra Creatina Monohidratada es un suplemento dietario en polvo compuesto por…" at bounding box center [273, 329] width 478 height 127
click at [697, 355] on div "Recomendación de uso" at bounding box center [803, 340] width 410 height 47
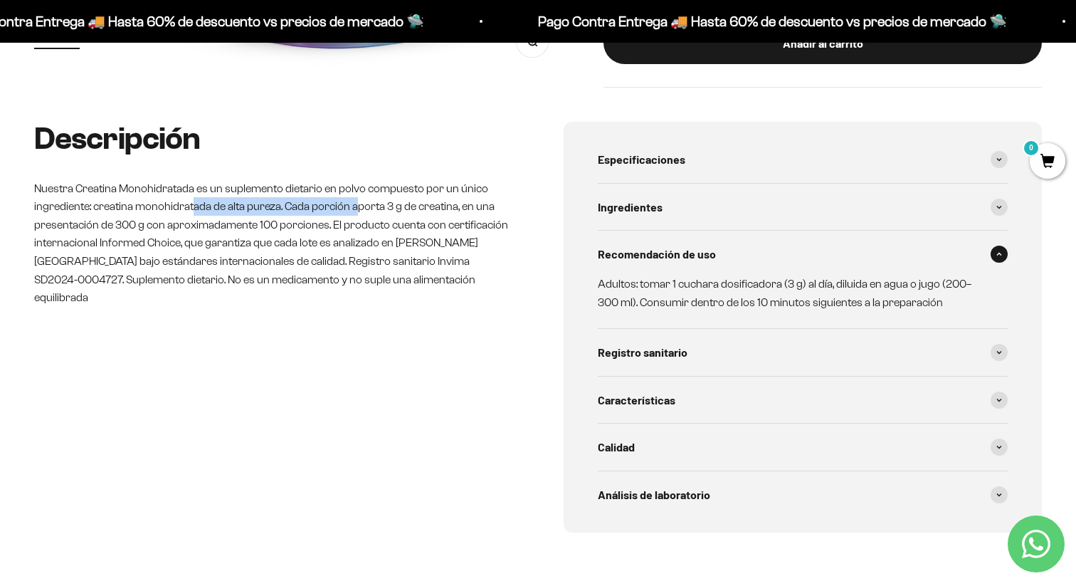
click at [697, 355] on div "Registro sanitario" at bounding box center [803, 352] width 410 height 47
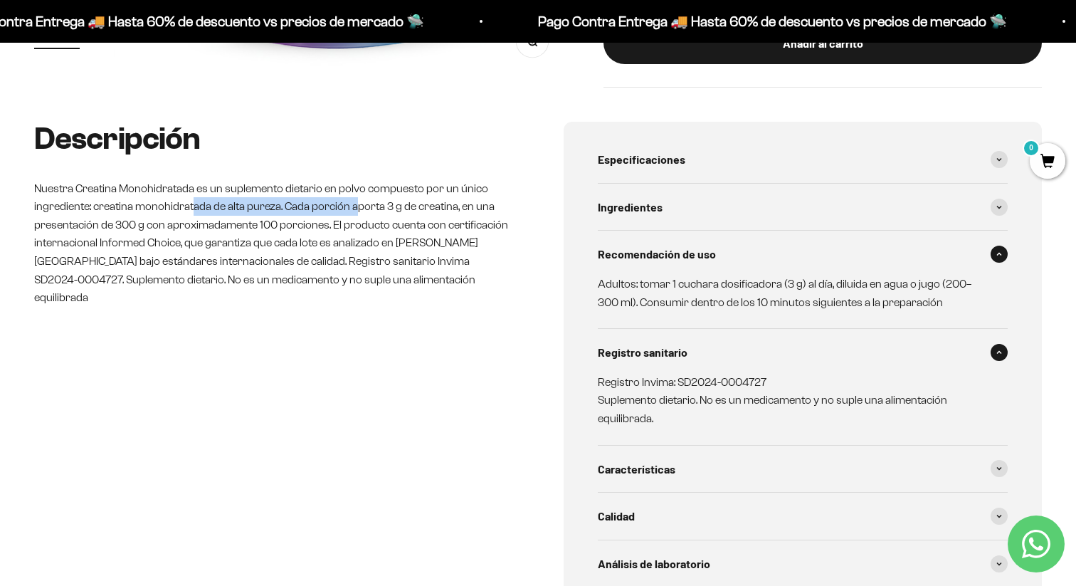
scroll to position [605, 0]
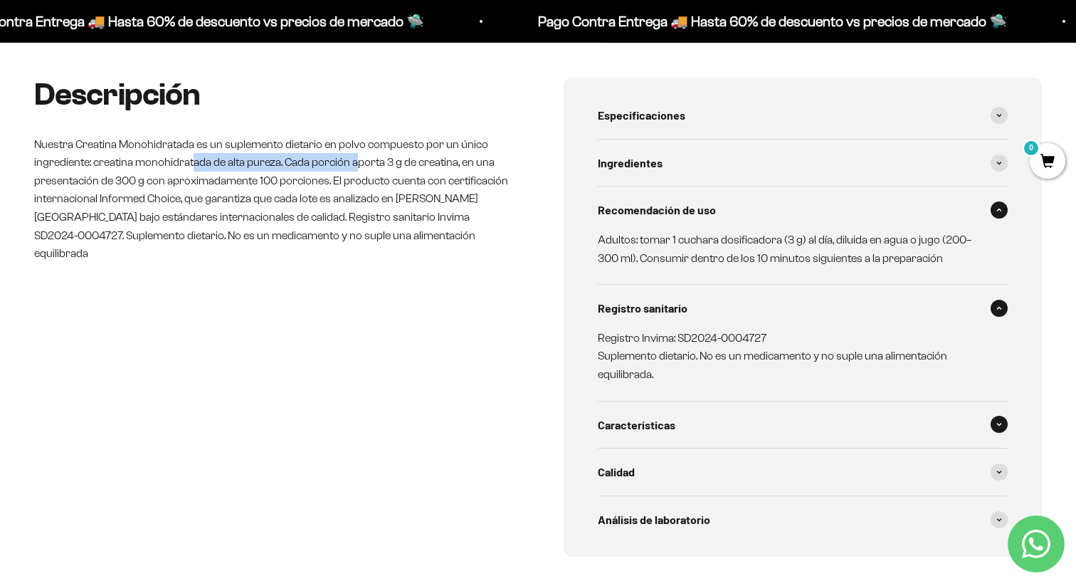
click at [705, 437] on div "Características" at bounding box center [803, 424] width 410 height 47
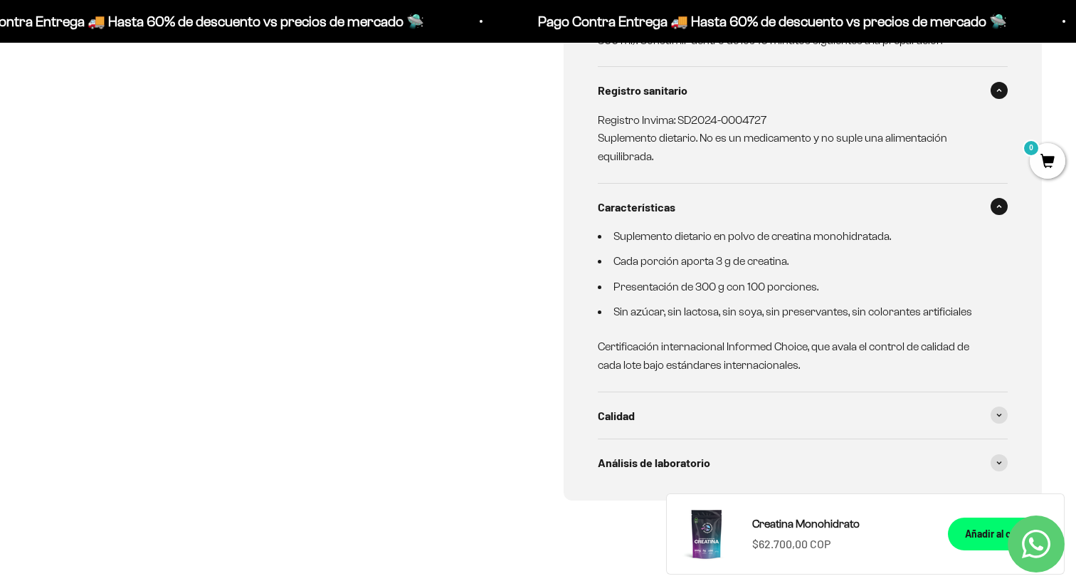
click at [705, 437] on div "Calidad" at bounding box center [803, 415] width 410 height 47
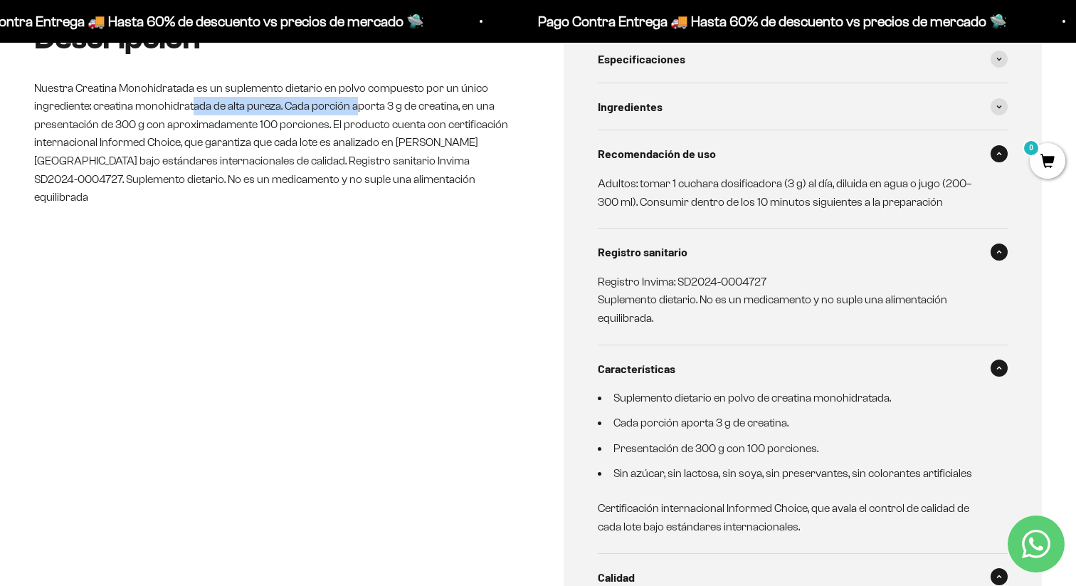
scroll to position [0, 0]
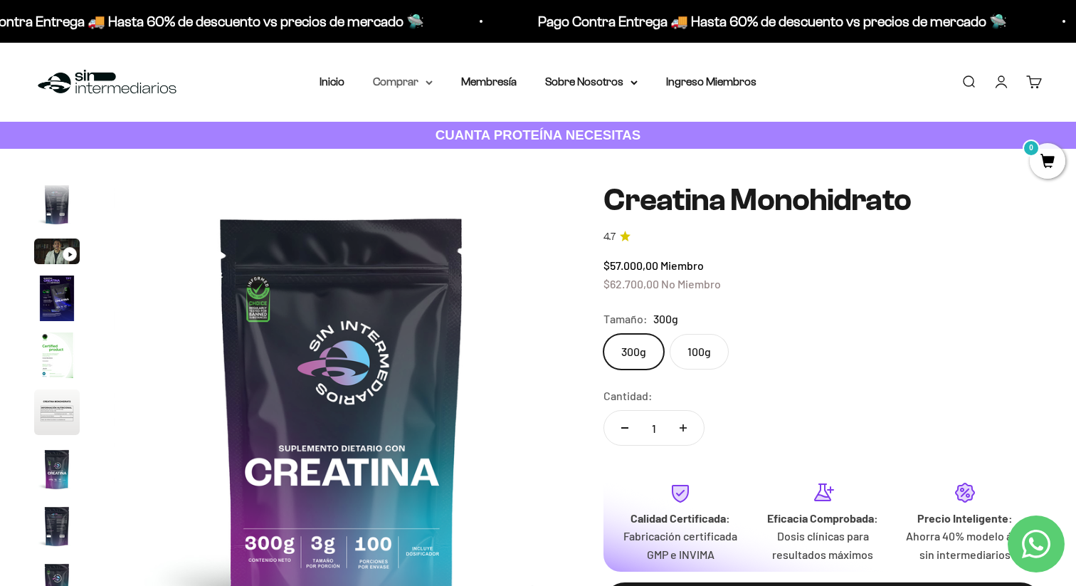
click at [404, 83] on summary "Comprar" at bounding box center [403, 82] width 60 height 19
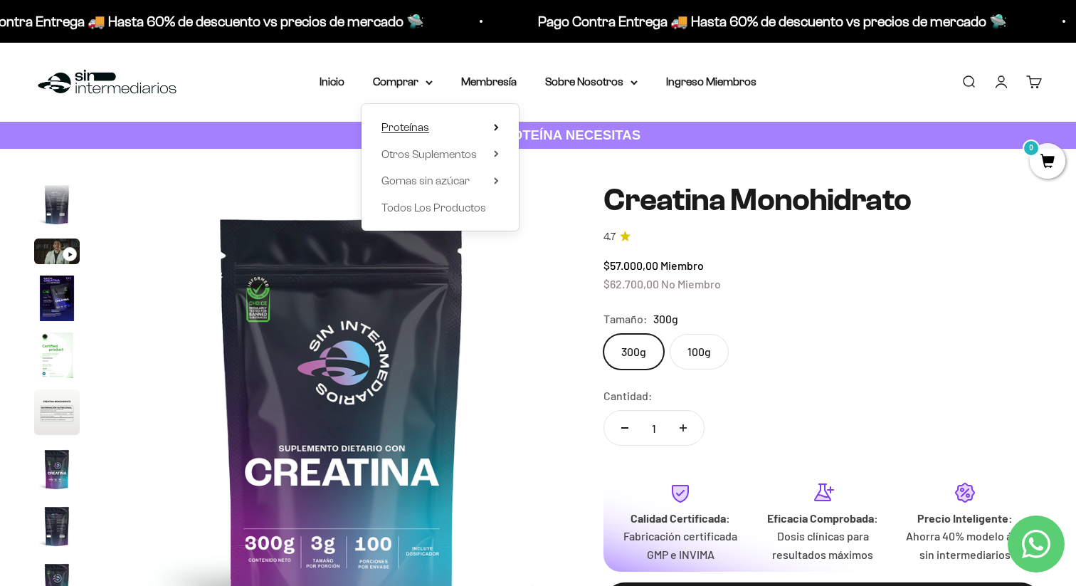
click at [439, 121] on summary "Proteínas" at bounding box center [440, 127] width 117 height 19
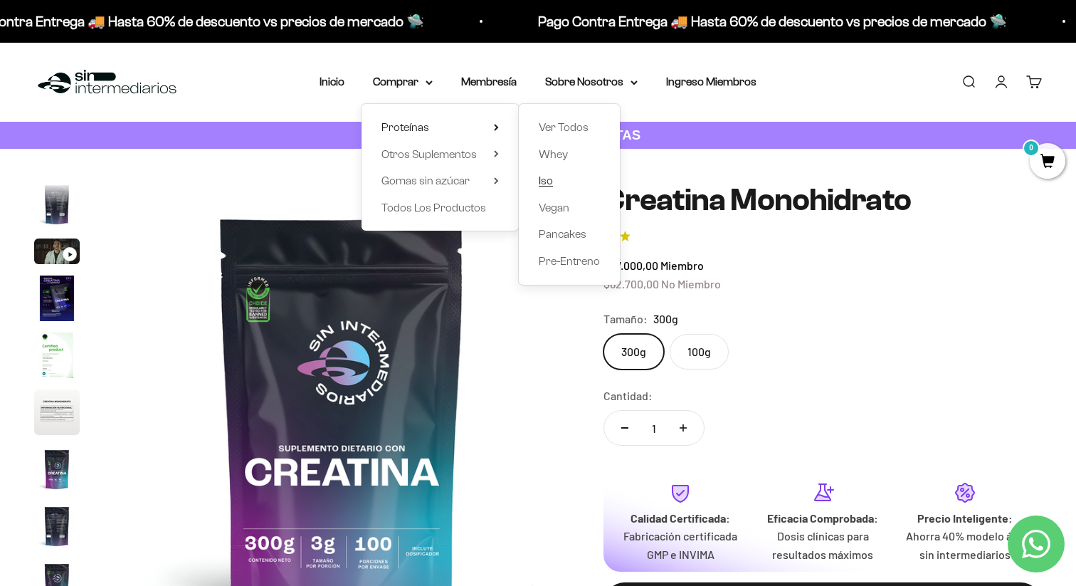
click at [552, 177] on span "Iso" at bounding box center [546, 180] width 14 height 12
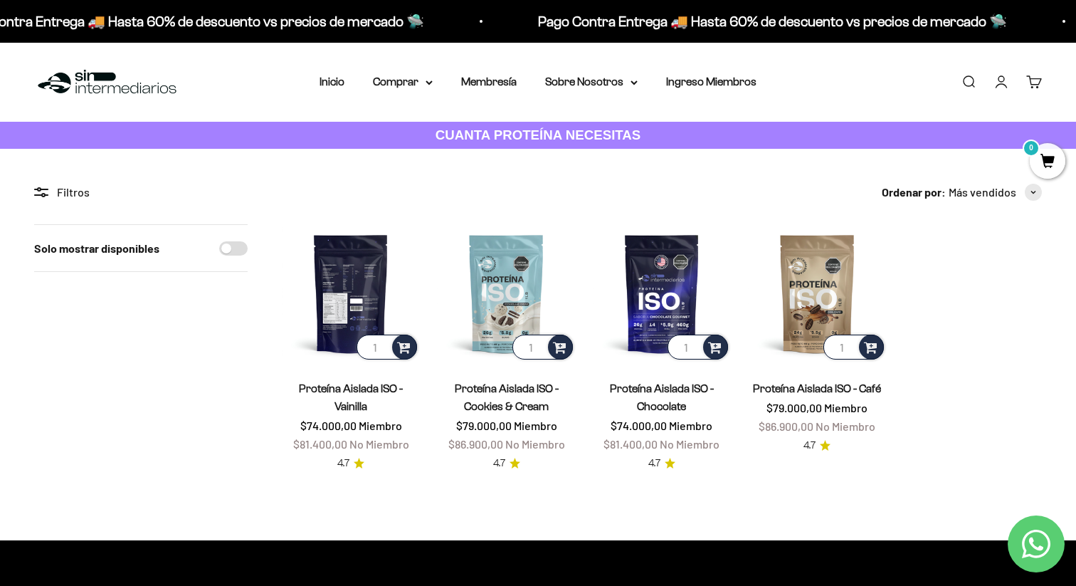
click at [338, 312] on img at bounding box center [351, 293] width 138 height 138
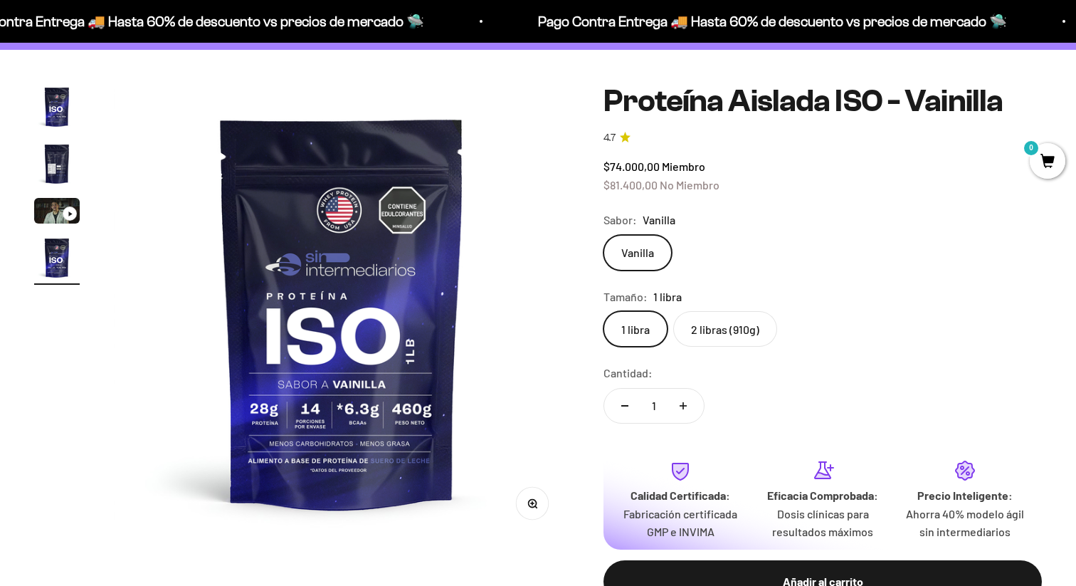
scroll to position [105, 0]
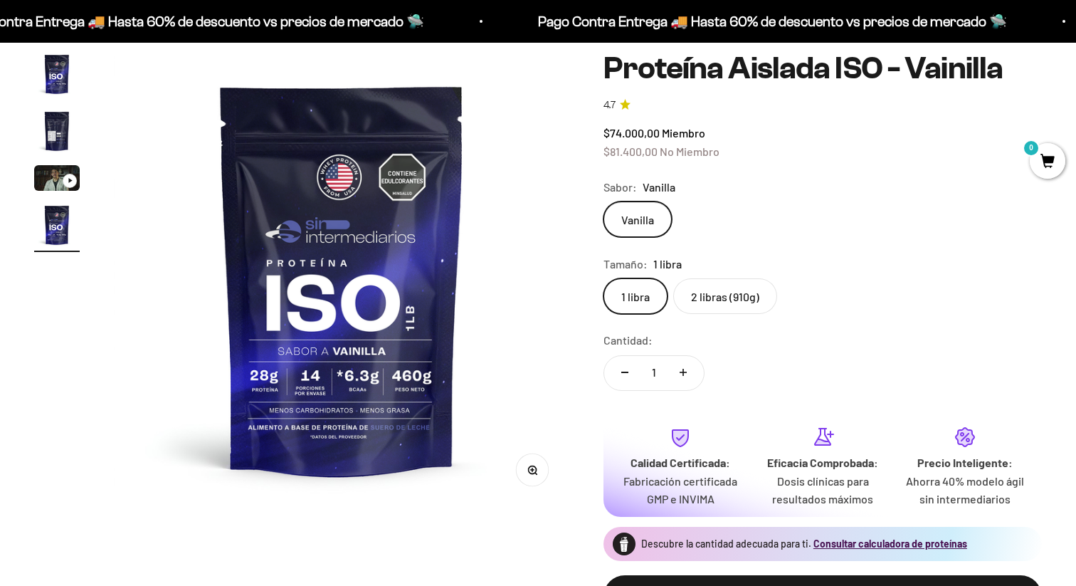
click at [755, 297] on label "2 libras (910g)" at bounding box center [725, 296] width 104 height 36
click at [604, 278] on input "2 libras (910g)" at bounding box center [603, 278] width 1 height 1
click at [677, 355] on button "Aumentar cantidad" at bounding box center [683, 372] width 41 height 34
type input "2"
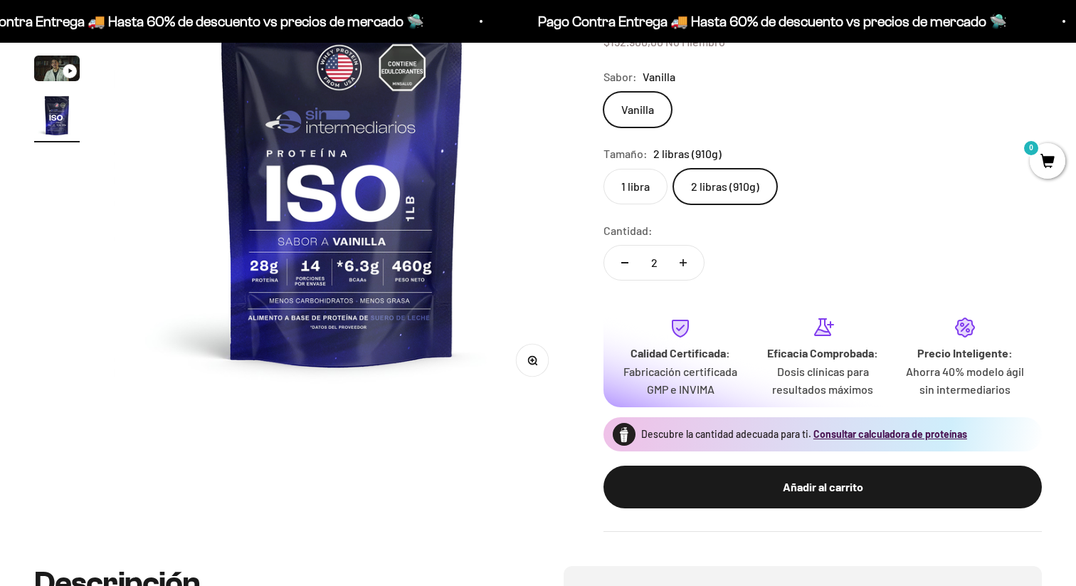
scroll to position [251, 0]
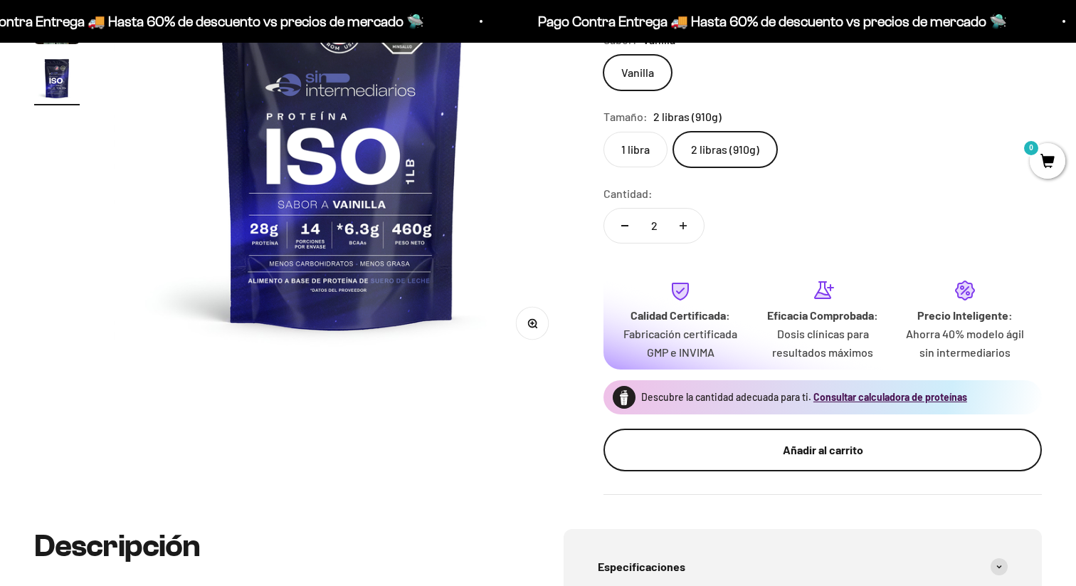
click at [789, 442] on div "Añadir al carrito" at bounding box center [823, 450] width 382 height 19
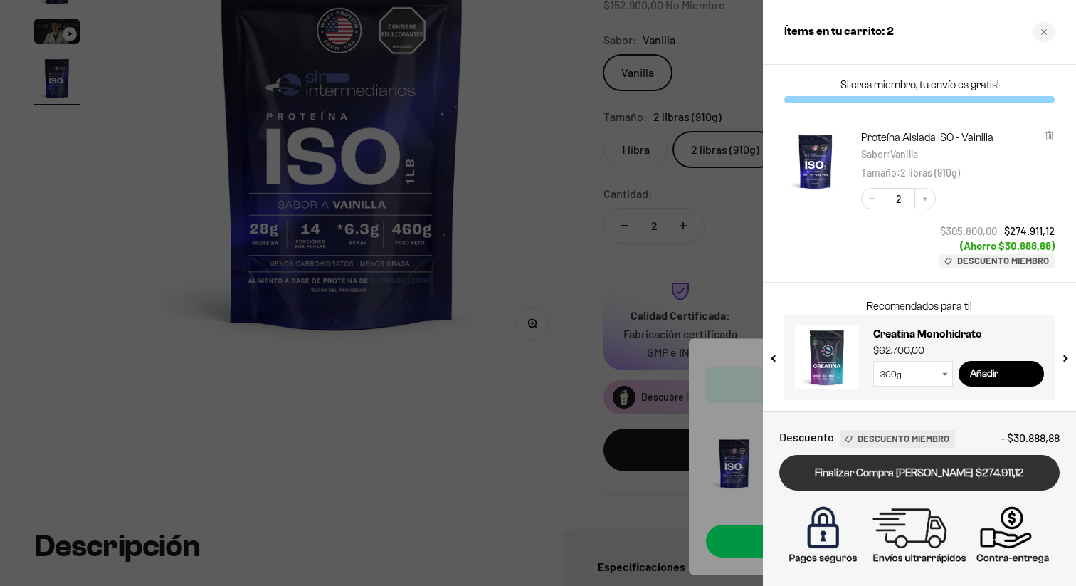
click at [972, 467] on link "Finalizar Compra [PERSON_NAME] $274.911,12" at bounding box center [919, 473] width 280 height 36
